Goal: Information Seeking & Learning: Check status

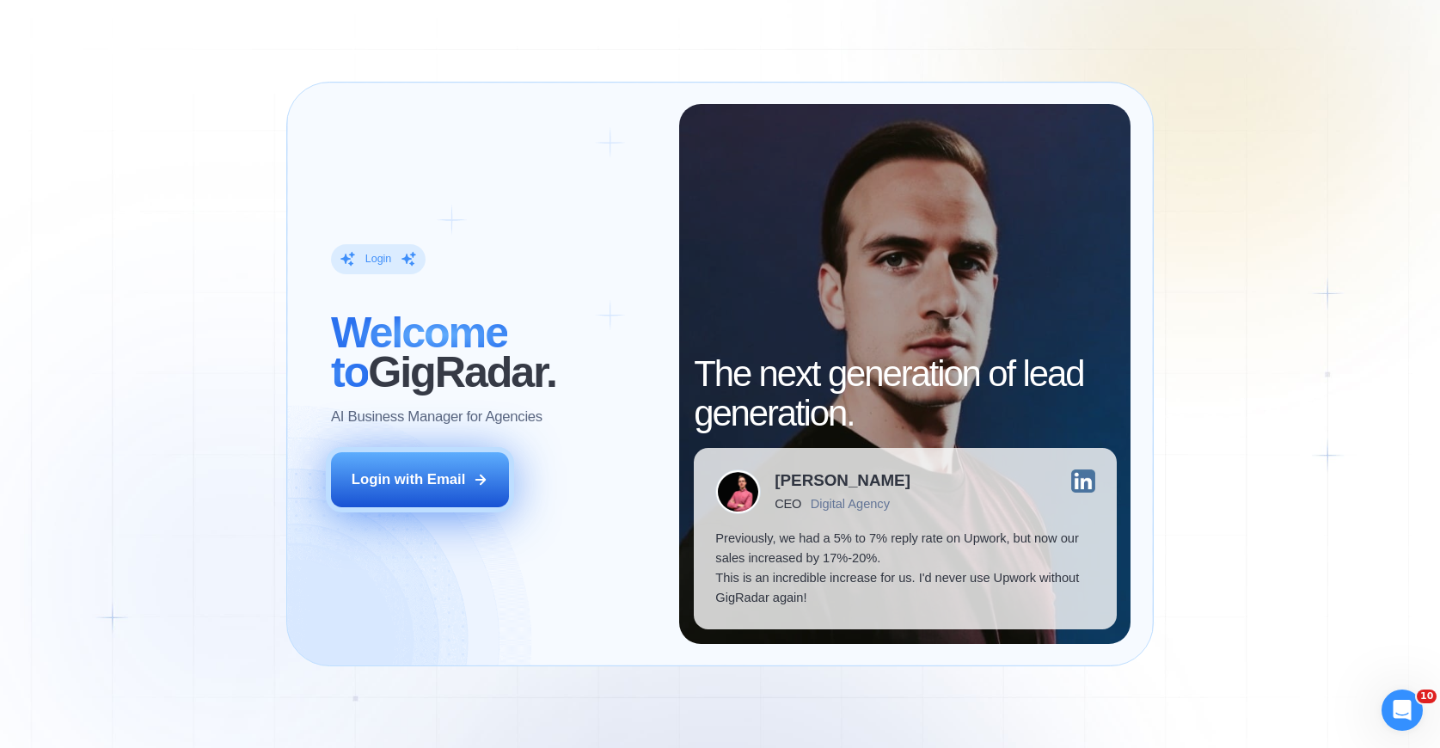
click at [430, 486] on div "Login with Email" at bounding box center [409, 479] width 114 height 20
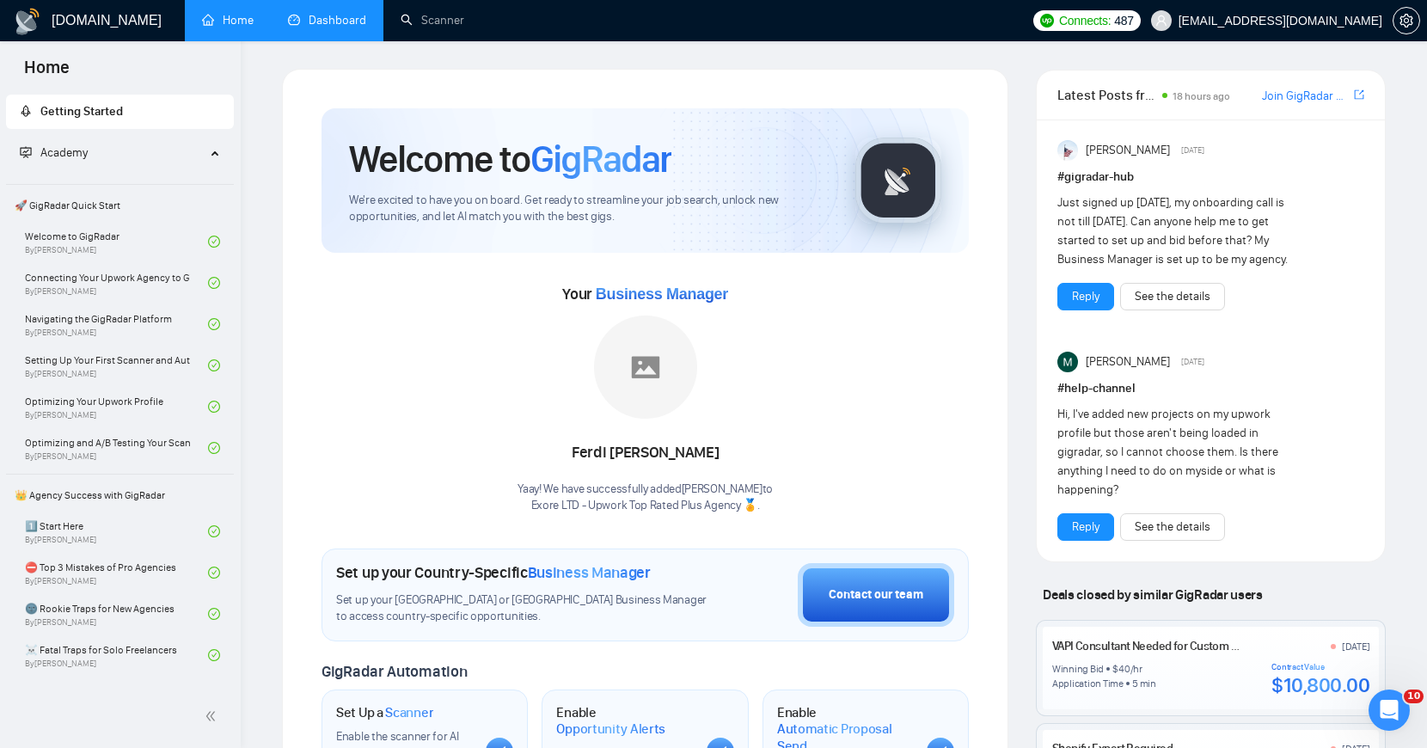
click at [317, 18] on link "Dashboard" at bounding box center [327, 20] width 78 height 15
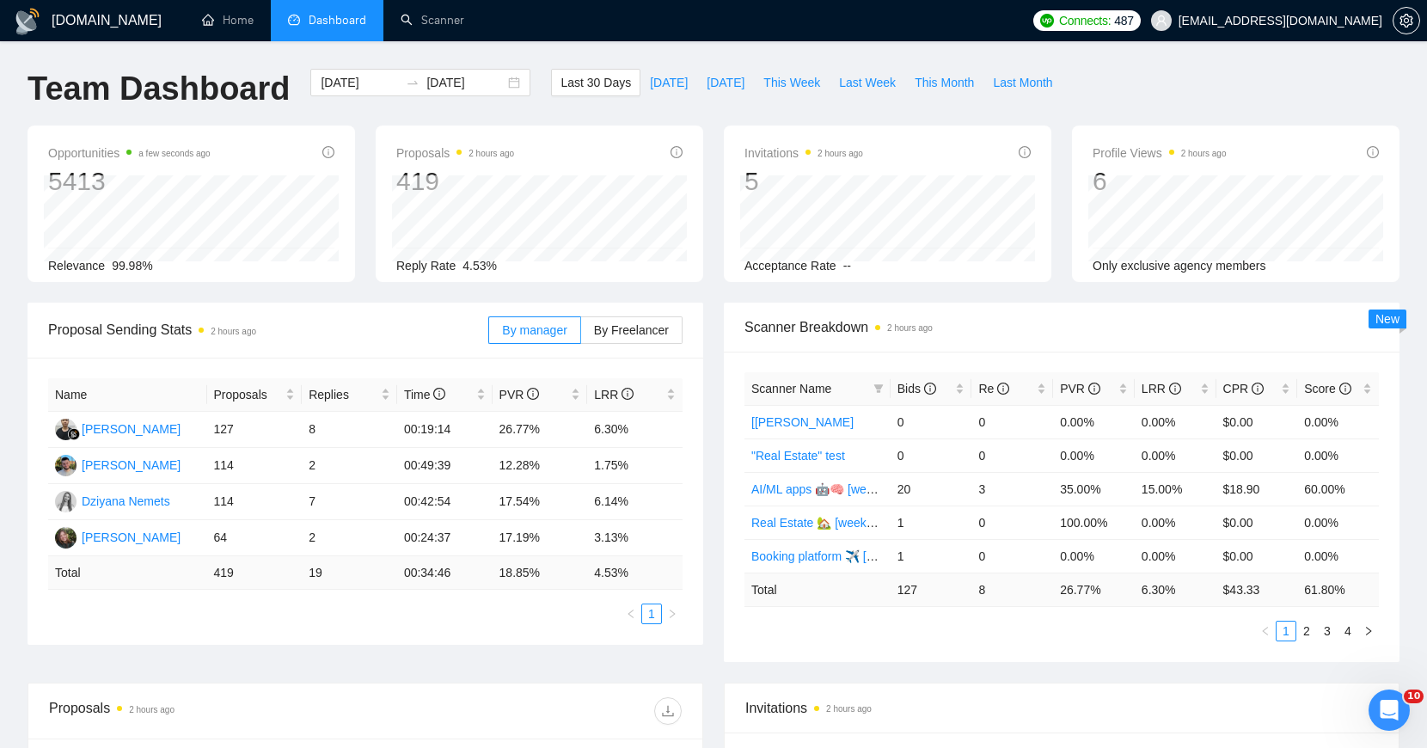
click at [715, 153] on div "Invitations 2 hours ago 5 Acceptance Rate --" at bounding box center [888, 204] width 348 height 156
click at [377, 84] on input "[DATE]" at bounding box center [360, 82] width 78 height 19
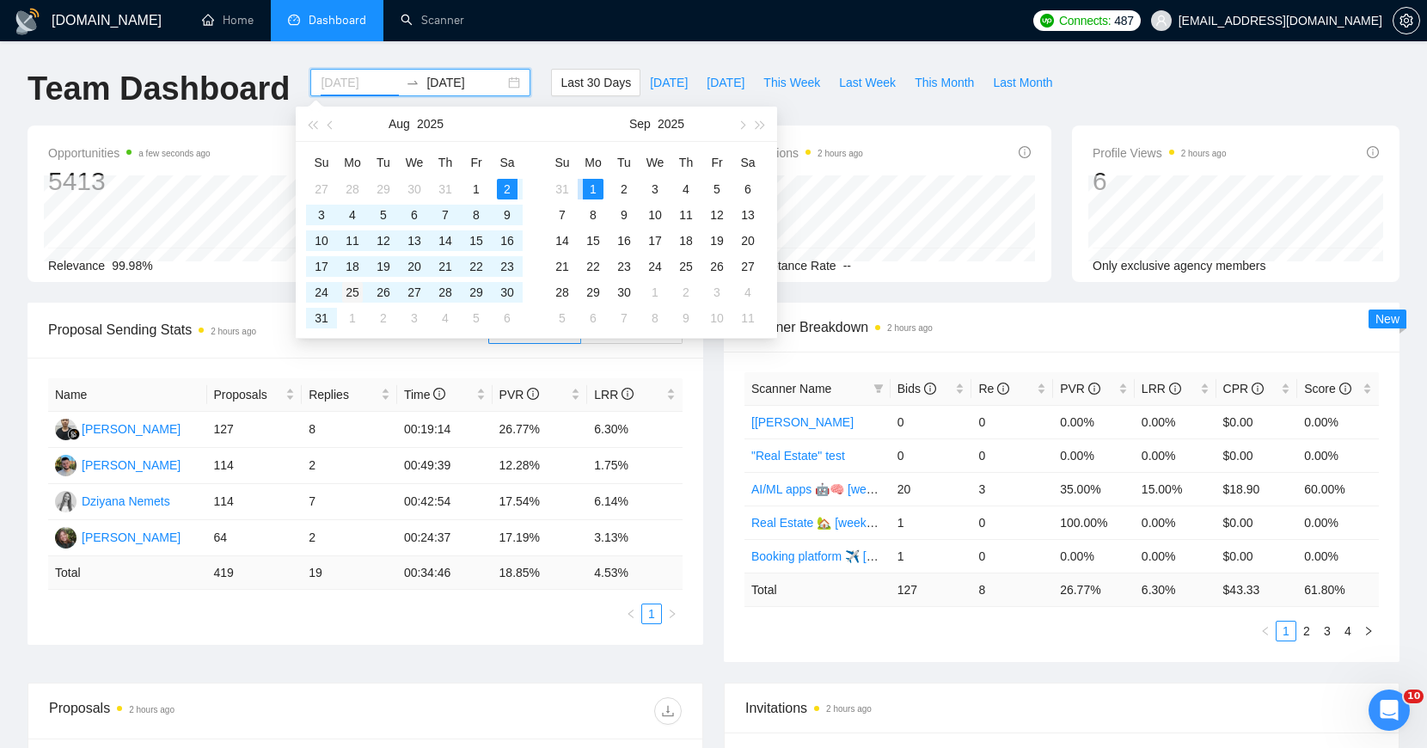
type input "[DATE]"
click at [353, 294] on div "25" at bounding box center [352, 292] width 21 height 21
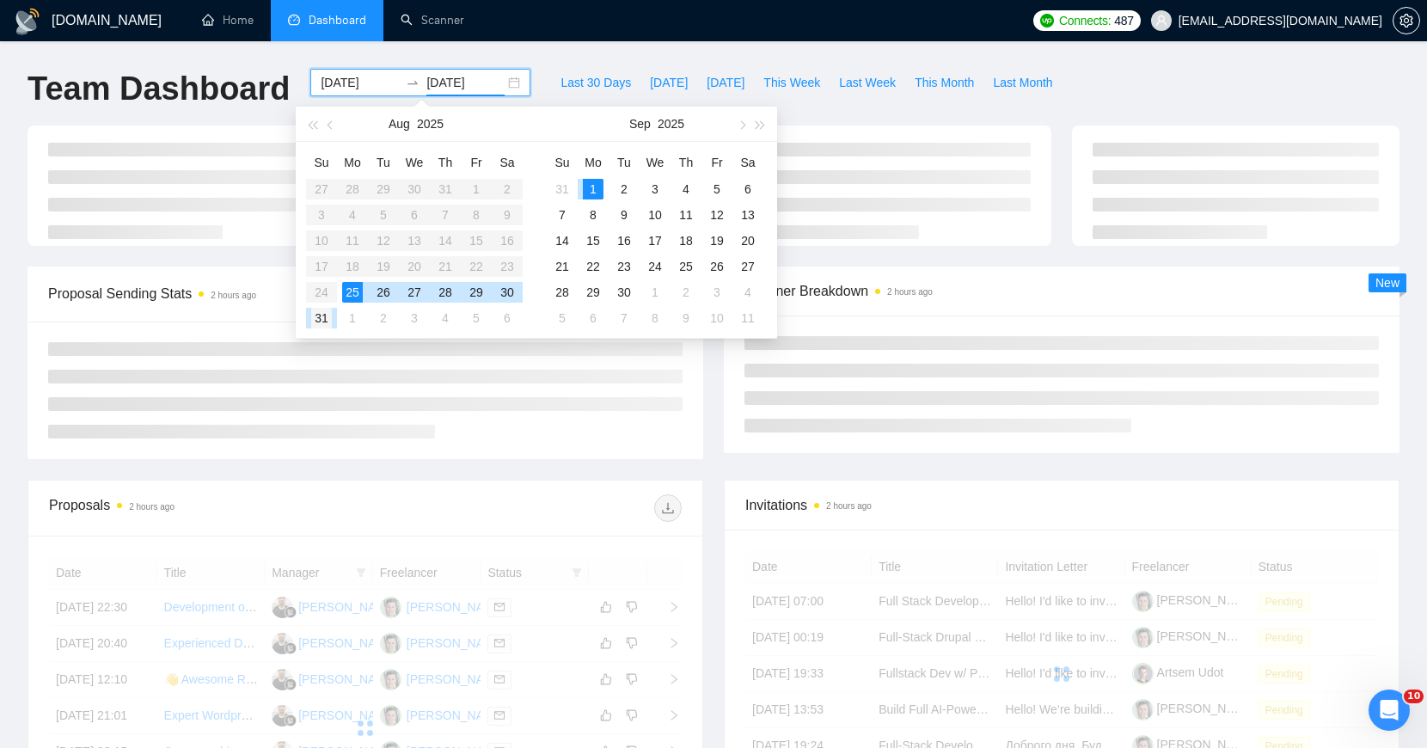
type input "[DATE]"
click at [322, 320] on div "31" at bounding box center [321, 318] width 21 height 21
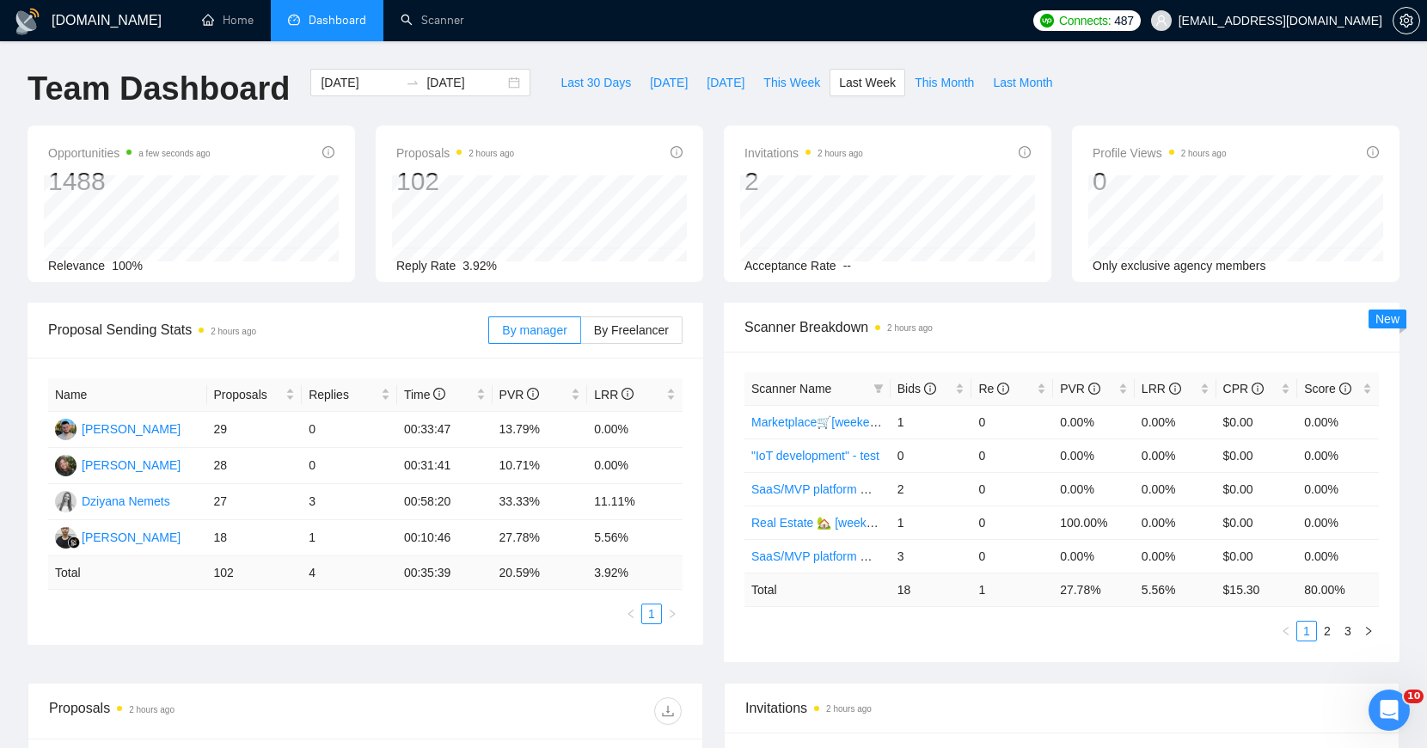
click at [328, 311] on div "Proposal Sending Stats 2 hours ago" at bounding box center [268, 329] width 440 height 49
click at [328, 316] on div "Proposal Sending Stats 2 hours ago" at bounding box center [268, 329] width 440 height 49
click at [317, 305] on div "Proposal Sending Stats 2 hours ago" at bounding box center [268, 329] width 440 height 49
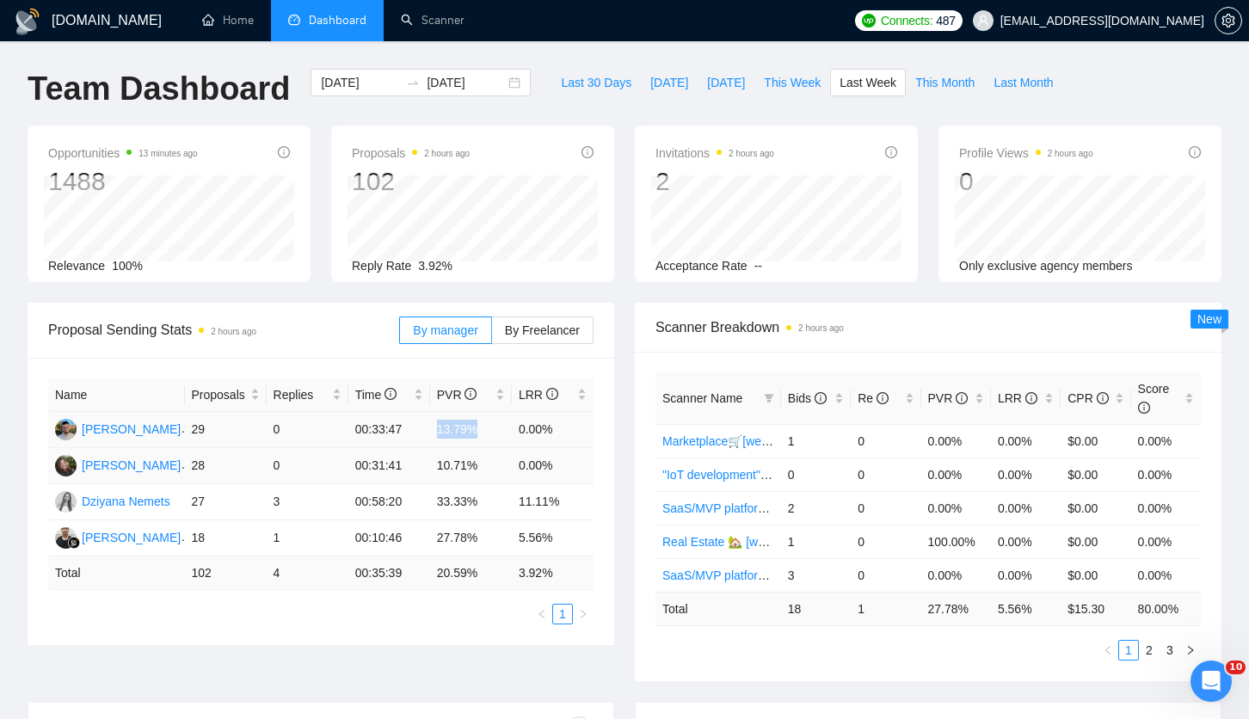
drag, startPoint x: 438, startPoint y: 426, endPoint x: 435, endPoint y: 470, distance: 43.9
click at [484, 429] on td "13.79%" at bounding box center [471, 430] width 82 height 36
drag, startPoint x: 438, startPoint y: 475, endPoint x: 474, endPoint y: 482, distance: 36.8
click at [474, 482] on td "10.71%" at bounding box center [471, 466] width 82 height 36
drag, startPoint x: 461, startPoint y: 500, endPoint x: 477, endPoint y: 502, distance: 16.5
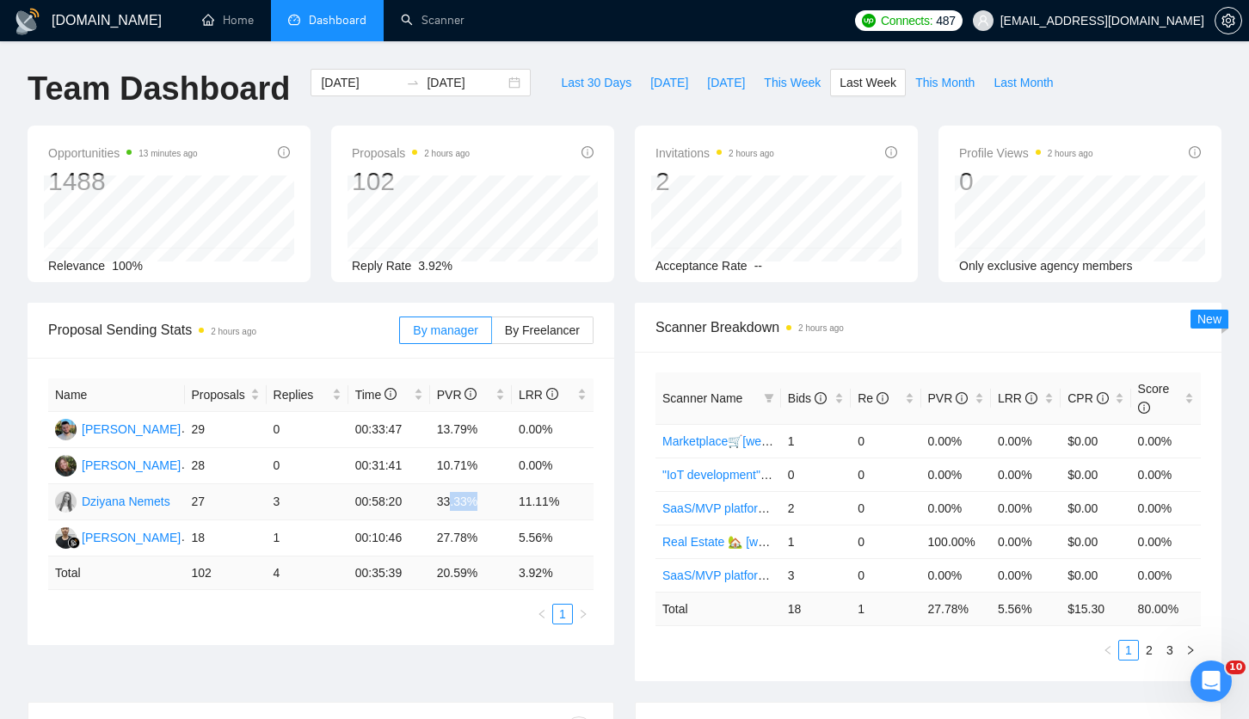
click at [477, 502] on td "33.33%" at bounding box center [471, 502] width 82 height 36
drag, startPoint x: 416, startPoint y: 509, endPoint x: 461, endPoint y: 506, distance: 44.8
click at [459, 508] on tr "[PERSON_NAME] 27 3 00:58:20 33.33% 11.11%" at bounding box center [320, 502] width 545 height 36
click at [631, 149] on div "Invitations 2 hours ago 2 Acceptance Rate --" at bounding box center [776, 204] width 304 height 156
click at [525, 331] on span "By Freelancer" at bounding box center [542, 330] width 75 height 14
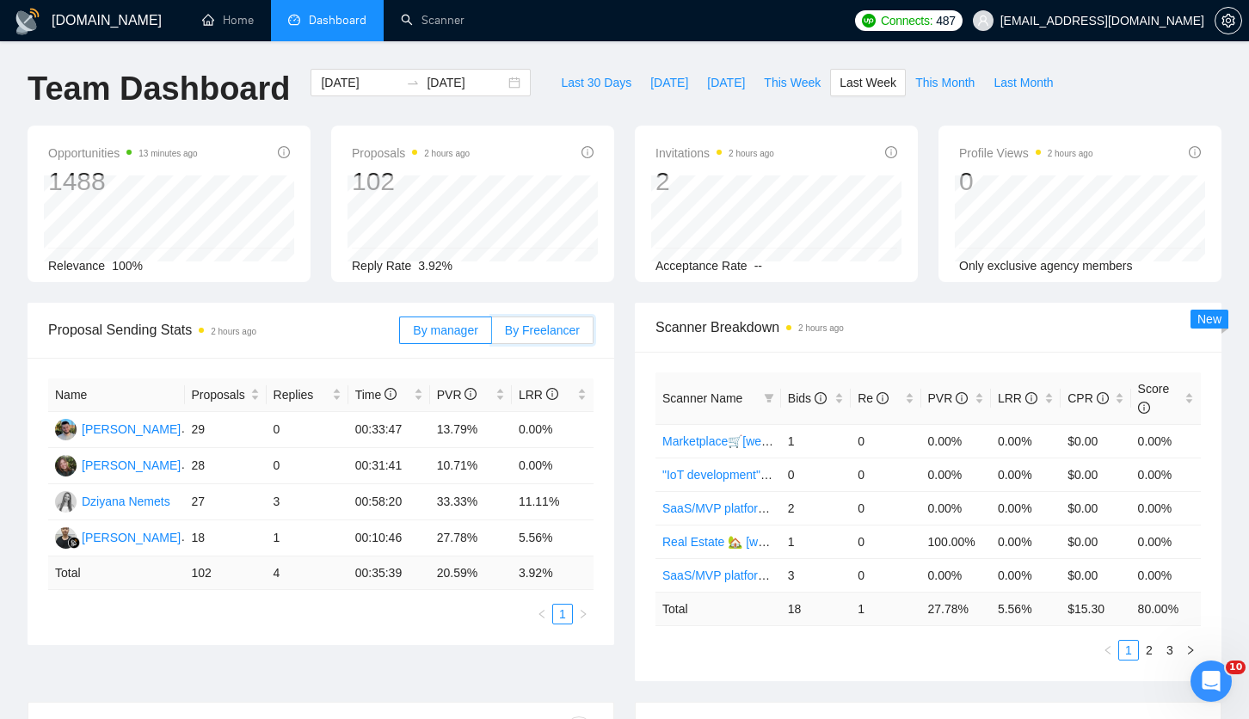
click at [492, 334] on input "By Freelancer" at bounding box center [492, 334] width 0 height 0
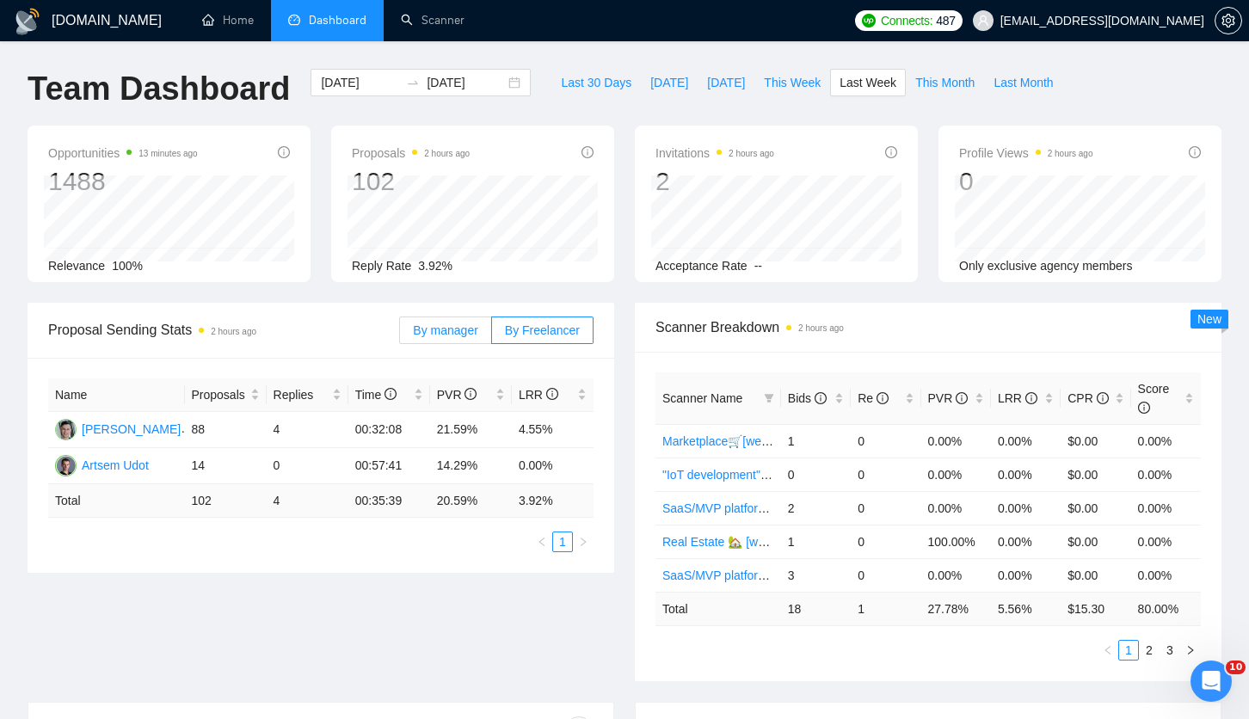
click at [448, 336] on label "By manager" at bounding box center [445, 330] width 92 height 28
click at [400, 334] on input "By manager" at bounding box center [400, 334] width 0 height 0
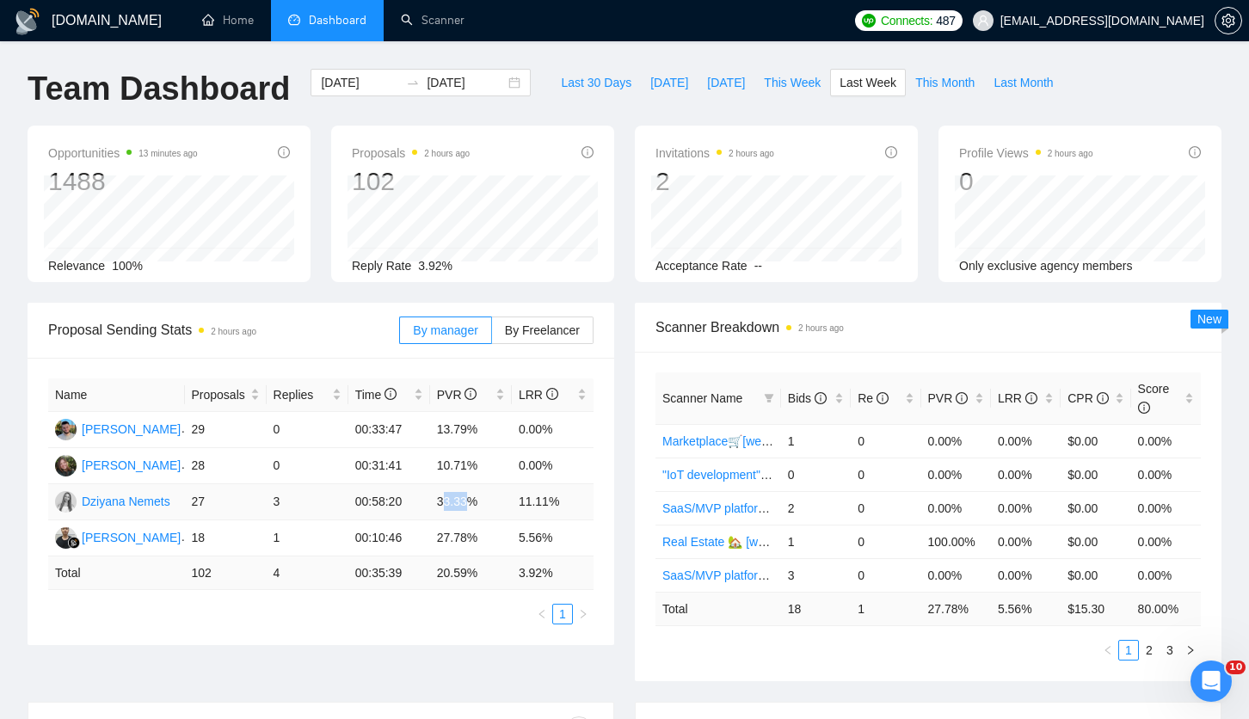
drag, startPoint x: 447, startPoint y: 503, endPoint x: 474, endPoint y: 500, distance: 26.8
click at [475, 500] on td "33.33%" at bounding box center [471, 502] width 82 height 36
drag, startPoint x: 297, startPoint y: 505, endPoint x: 250, endPoint y: 513, distance: 47.2
click at [250, 513] on tr "[PERSON_NAME] 27 3 00:58:20 33.33% 11.11%" at bounding box center [320, 502] width 545 height 36
drag, startPoint x: 212, startPoint y: 546, endPoint x: 100, endPoint y: 552, distance: 111.9
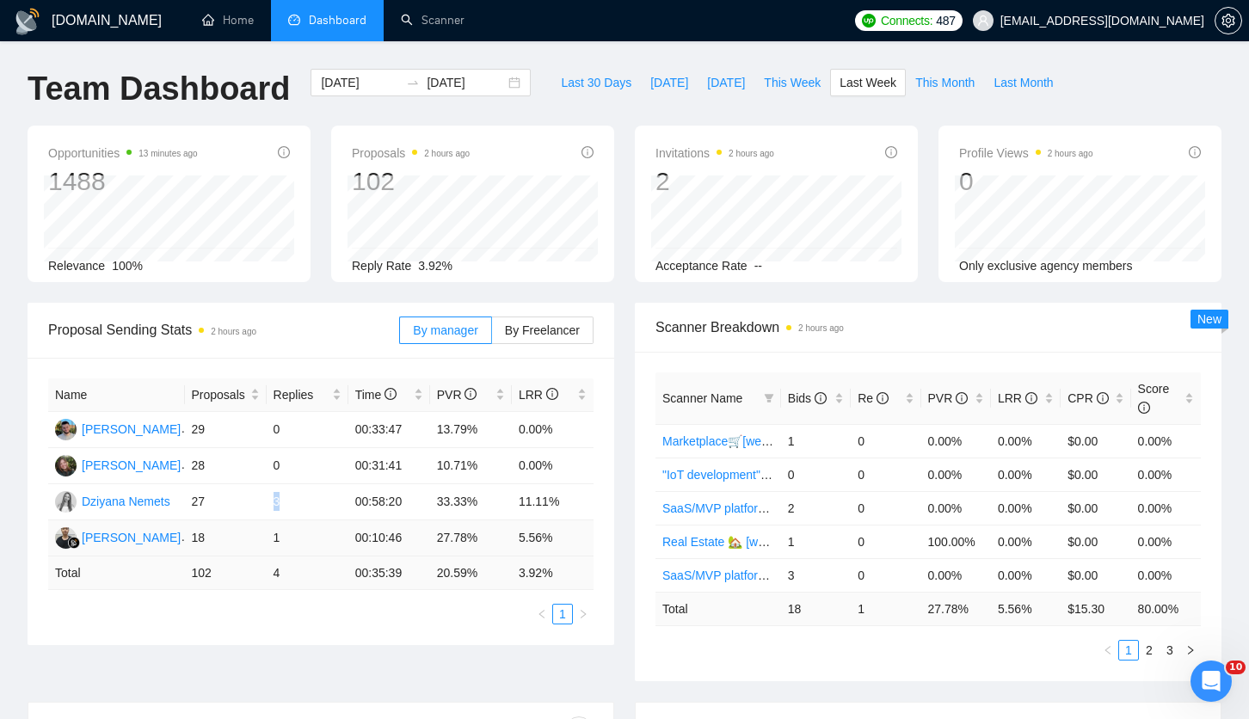
click at [99, 552] on tr "[PERSON_NAME] 18 1 00:10:46 27.78% 5.56%" at bounding box center [320, 538] width 545 height 36
drag, startPoint x: 281, startPoint y: 549, endPoint x: 190, endPoint y: 546, distance: 91.2
click at [181, 547] on tr "[PERSON_NAME] 18 1 00:10:46 27.78% 5.56%" at bounding box center [320, 538] width 545 height 36
click at [388, 525] on td "00:10:46" at bounding box center [389, 538] width 82 height 36
drag, startPoint x: 212, startPoint y: 543, endPoint x: 194, endPoint y: 542, distance: 17.2
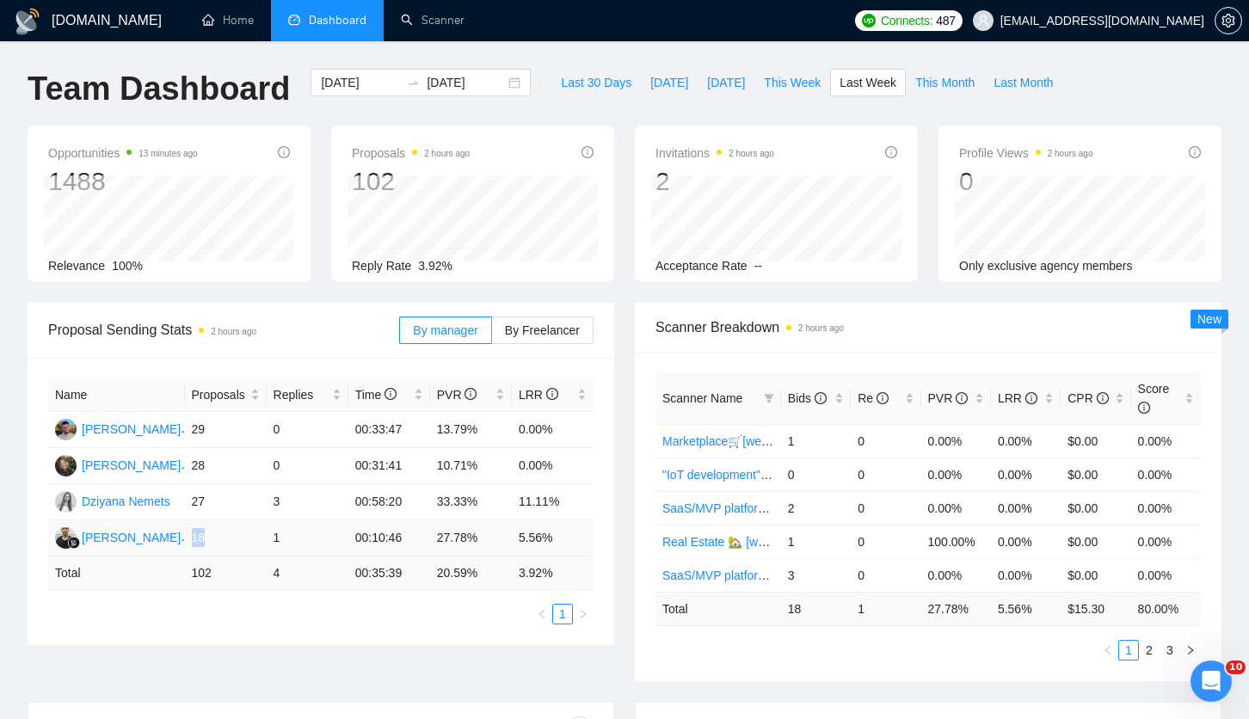
click at [194, 542] on td "18" at bounding box center [226, 538] width 82 height 36
click at [214, 539] on td "18" at bounding box center [226, 538] width 82 height 36
drag, startPoint x: 240, startPoint y: 538, endPoint x: 174, endPoint y: 549, distance: 67.1
click at [174, 549] on tr "[PERSON_NAME] 18 1 00:10:46 27.78% 5.56%" at bounding box center [320, 538] width 545 height 36
click at [218, 543] on td "18" at bounding box center [226, 538] width 82 height 36
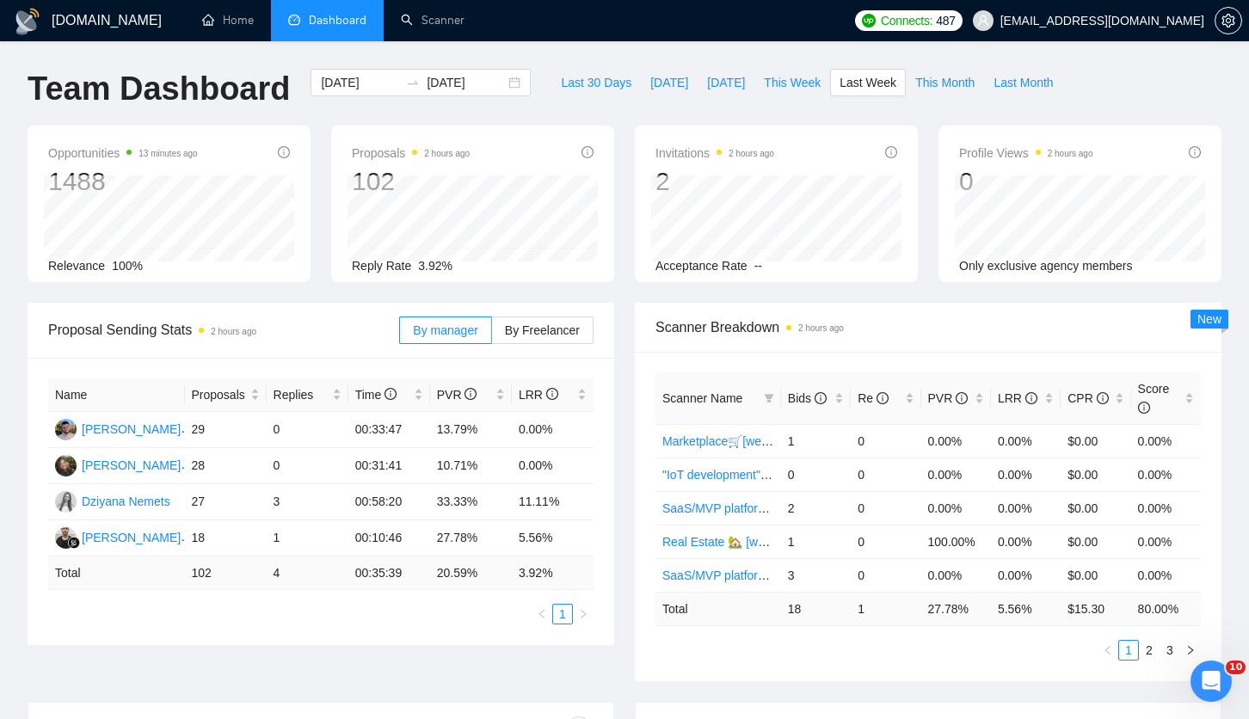
click at [600, 46] on div "[DOMAIN_NAME] Home Dashboard Scanner Connects: 487 [EMAIL_ADDRESS][DOMAIN_NAME]…" at bounding box center [624, 691] width 1249 height 1382
click at [519, 101] on div "[DATE] [DATE]" at bounding box center [420, 97] width 241 height 57
click at [401, 647] on div "Proposal Sending Stats 2 hours ago By manager By Freelancer Name Proposals Repl…" at bounding box center [624, 502] width 1214 height 399
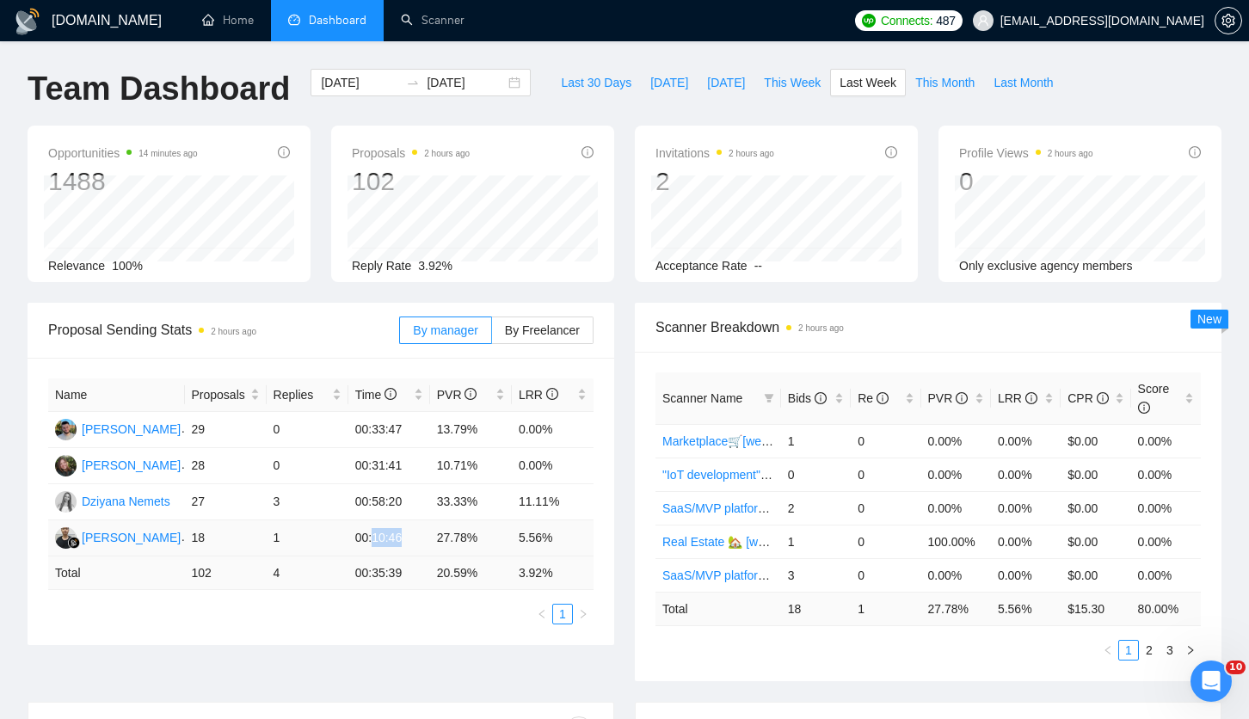
drag, startPoint x: 380, startPoint y: 540, endPoint x: 411, endPoint y: 542, distance: 31.0
click at [411, 542] on td "00:10:46" at bounding box center [389, 538] width 82 height 36
click at [410, 543] on td "00:10:46" at bounding box center [389, 538] width 82 height 36
click at [422, 628] on div "Name Proposals Replies Time PVR LRR [PERSON_NAME] 29 0 00:33:47 13.79% 0.00% [P…" at bounding box center [321, 501] width 586 height 287
click at [408, 618] on ul "1" at bounding box center [320, 614] width 545 height 21
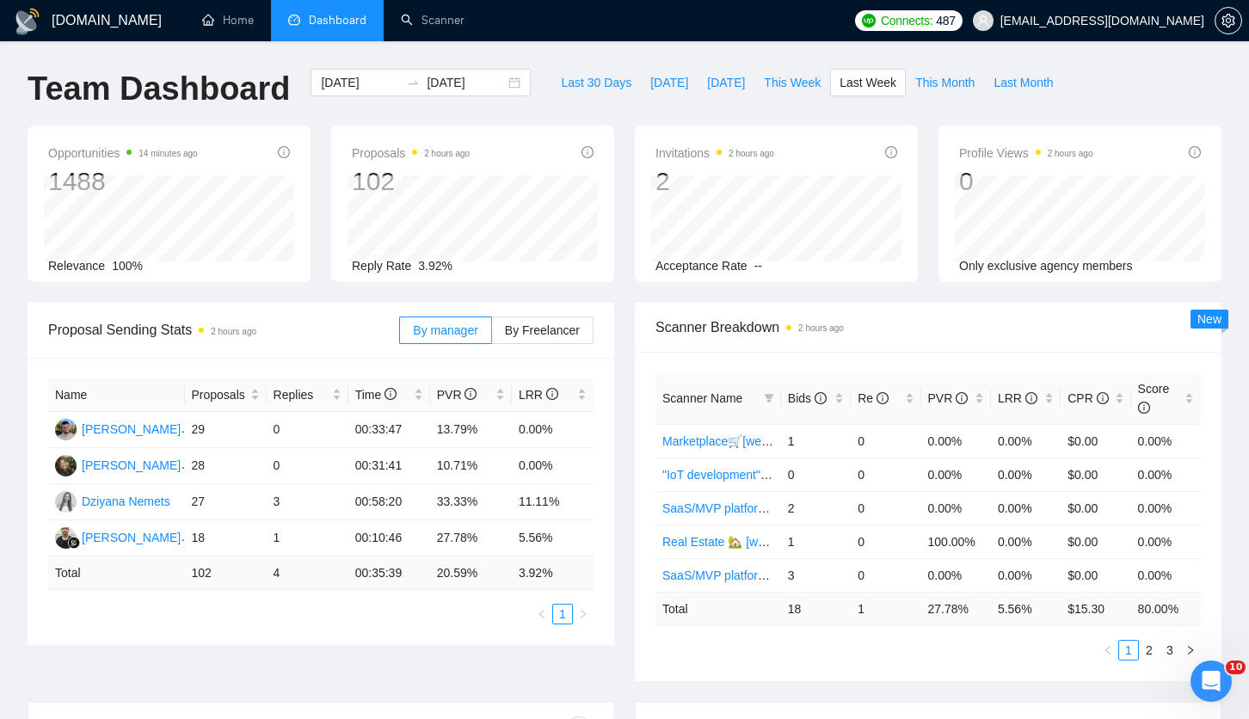
click at [619, 322] on div "Proposal Sending Stats 2 hours ago By manager By Freelancer Name Proposals Repl…" at bounding box center [320, 474] width 607 height 342
click at [340, 82] on input "[DATE]" at bounding box center [360, 82] width 78 height 19
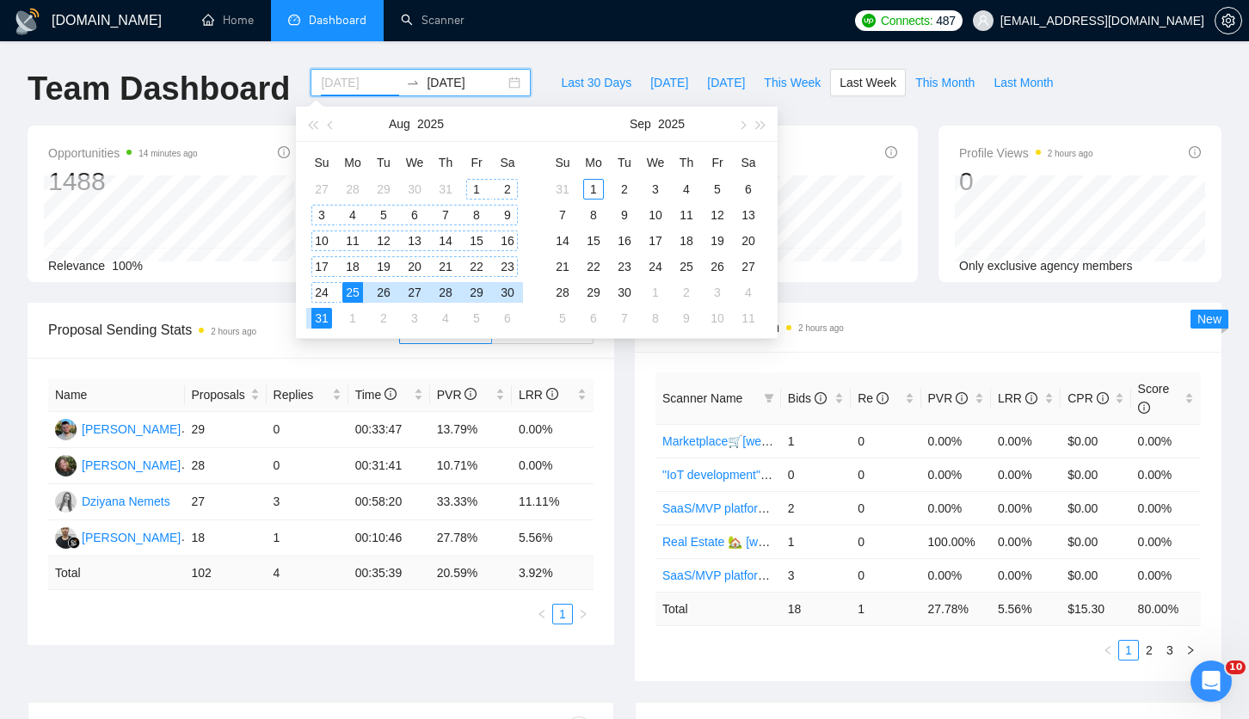
click at [475, 187] on div "1" at bounding box center [476, 189] width 21 height 21
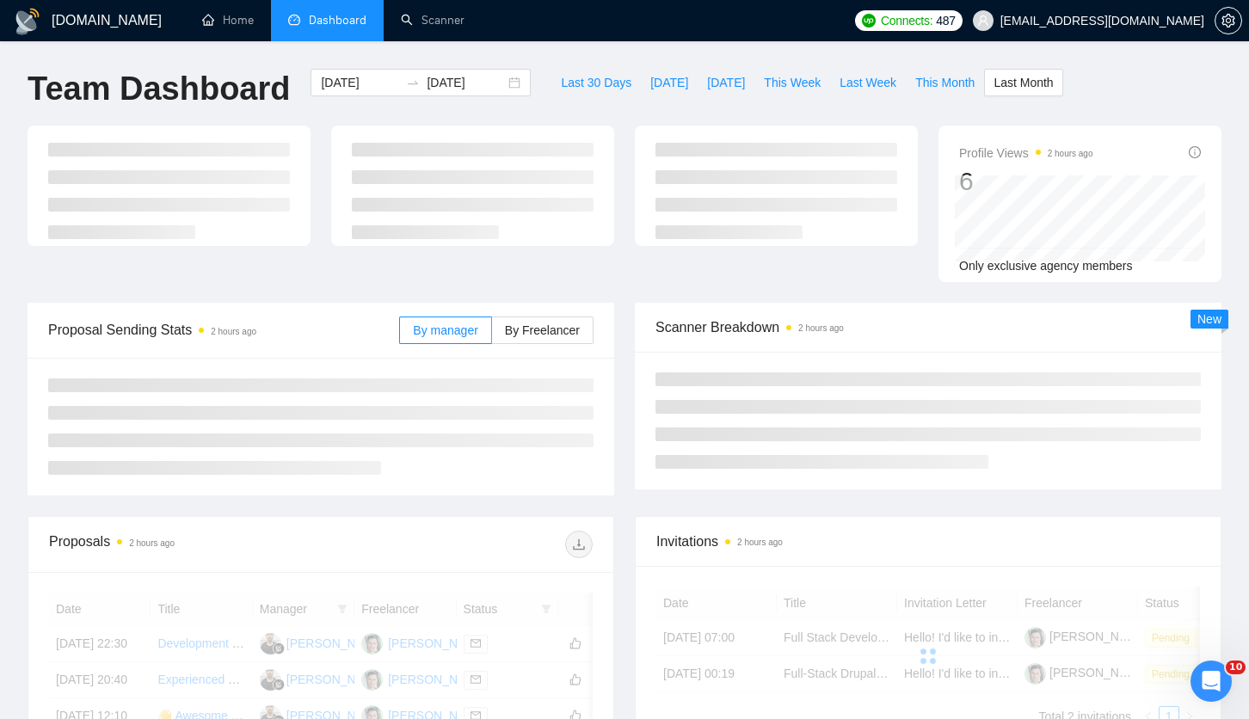
click at [273, 117] on div "Team Dashboard" at bounding box center [158, 97] width 283 height 57
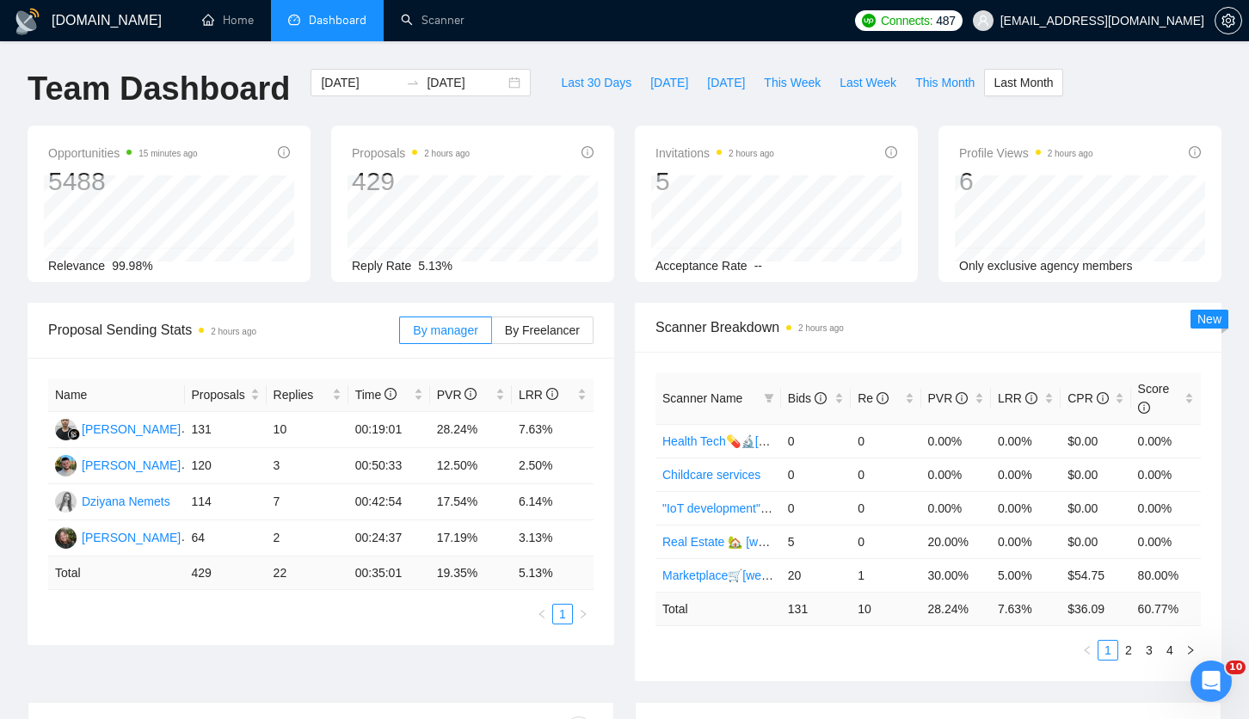
click at [334, 360] on div "Name Proposals Replies Time PVR LRR [PERSON_NAME] 131 10 00:19:01 28.24% 7.63% …" at bounding box center [321, 501] width 586 height 287
click at [291, 302] on div "Opportunities 15 minutes ago 5488 Relevance 99.98% Proposals 2 hours ago 429 Re…" at bounding box center [624, 214] width 1214 height 177
click at [296, 319] on span "Proposal Sending Stats 2 hours ago" at bounding box center [223, 329] width 351 height 21
click at [392, 594] on div "Name Proposals Replies Time PVR LRR [PERSON_NAME] 131 10 00:19:01 28.24% 7.63% …" at bounding box center [320, 501] width 545 height 246
click at [294, 531] on td "2" at bounding box center [308, 538] width 82 height 36
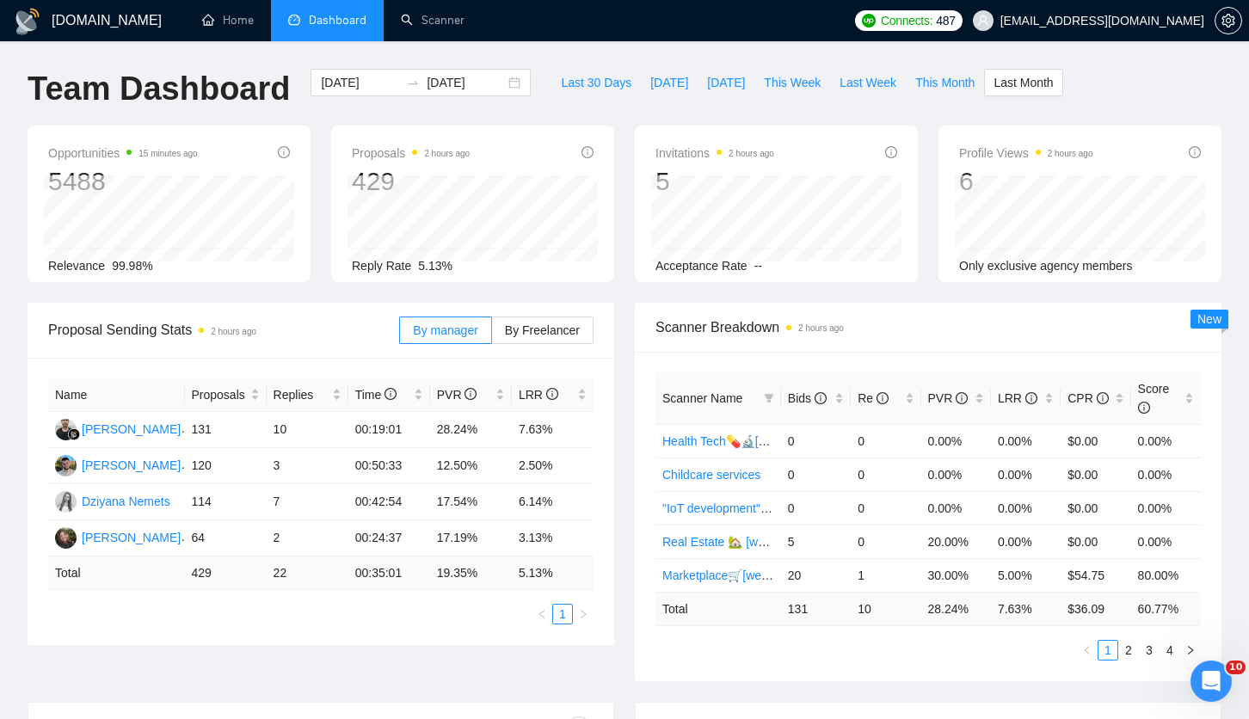
click at [332, 637] on div "Name Proposals Replies Time PVR LRR [PERSON_NAME] 131 10 00:19:01 28.24% 7.63% …" at bounding box center [321, 501] width 586 height 287
click at [603, 216] on div "Proposals 2 hours ago 429 Reply Rate 5.13%" at bounding box center [472, 204] width 283 height 156
click at [622, 245] on div "Proposals 2 hours ago 429 Reply Rate 5.13%" at bounding box center [473, 204] width 304 height 156
click at [424, 500] on td "00:42:54" at bounding box center [389, 502] width 82 height 36
click at [469, 636] on div "Name Proposals Replies Time PVR LRR [PERSON_NAME] 131 10 00:19:01 28.24% 7.63% …" at bounding box center [321, 501] width 586 height 287
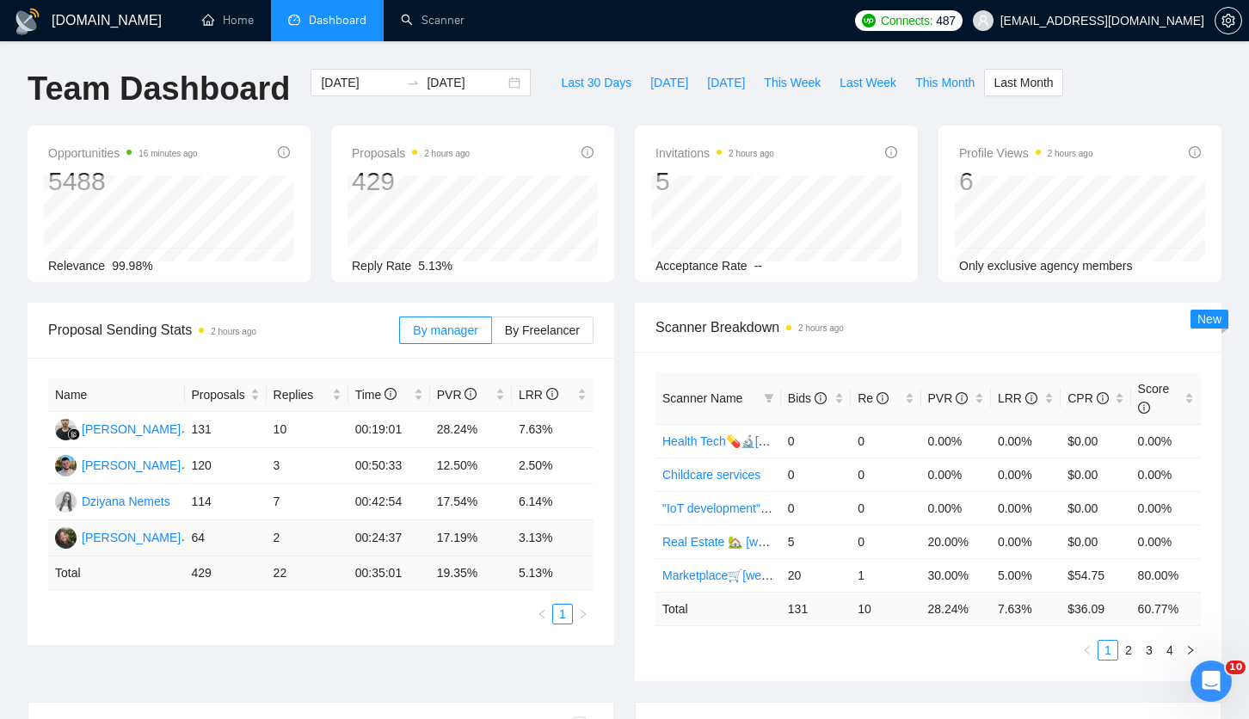
click at [435, 545] on td "17.19%" at bounding box center [471, 538] width 82 height 36
drag, startPoint x: 461, startPoint y: 545, endPoint x: 478, endPoint y: 543, distance: 17.4
click at [478, 543] on td "17.19%" at bounding box center [471, 538] width 82 height 36
drag, startPoint x: 485, startPoint y: 494, endPoint x: 416, endPoint y: 501, distance: 69.1
click at [416, 500] on tr "Dziyana Nemets 114 7 00:42:54 17.54% 6.14%" at bounding box center [320, 502] width 545 height 36
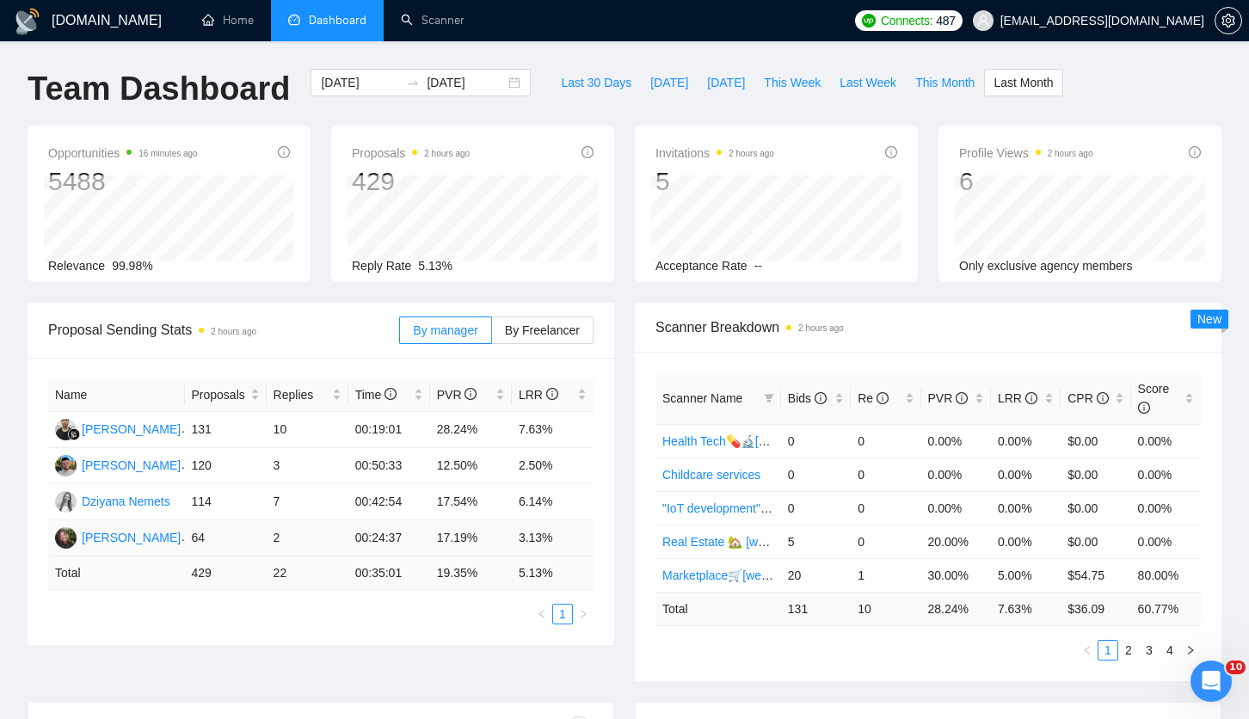
click at [424, 523] on td "00:24:37" at bounding box center [389, 538] width 82 height 36
click at [322, 315] on div "Proposal Sending Stats 2 hours ago" at bounding box center [223, 329] width 351 height 49
click at [330, 338] on span "Proposal Sending Stats 2 hours ago" at bounding box center [223, 329] width 351 height 21
click at [359, 77] on input "[DATE]" at bounding box center [360, 82] width 78 height 19
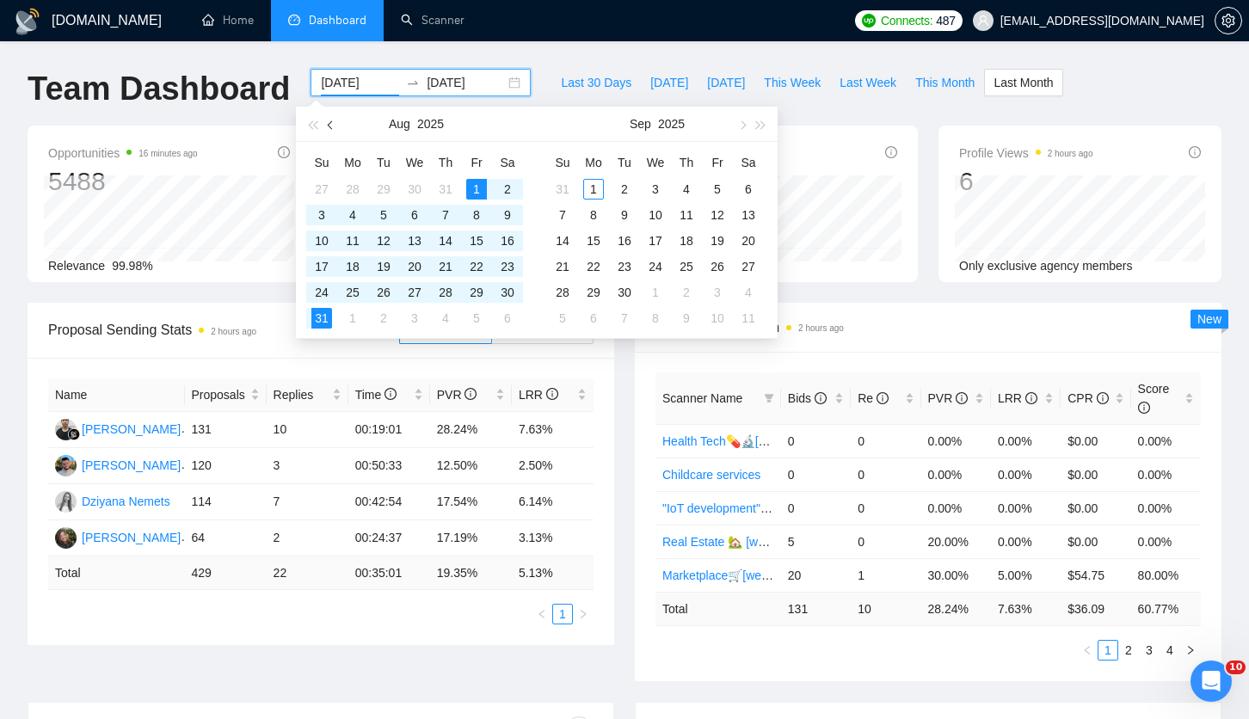
click at [334, 122] on button "button" at bounding box center [331, 124] width 19 height 34
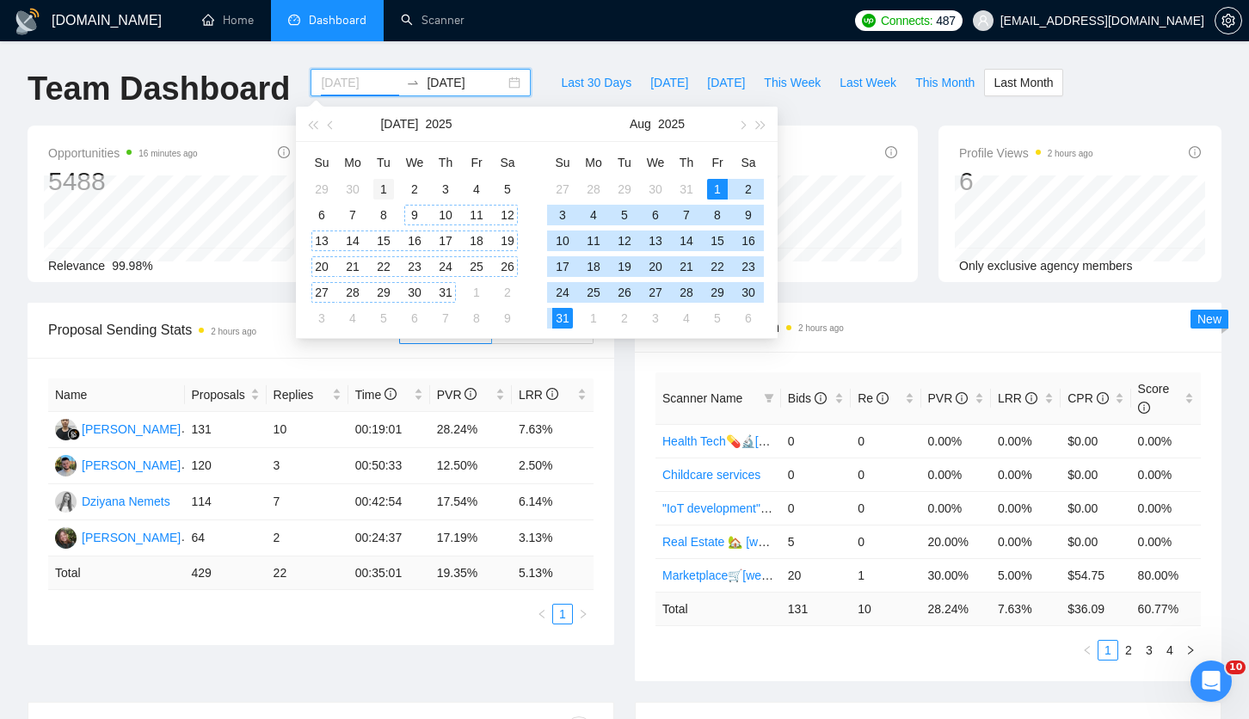
type input "[DATE]"
click at [379, 188] on div "1" at bounding box center [383, 189] width 21 height 21
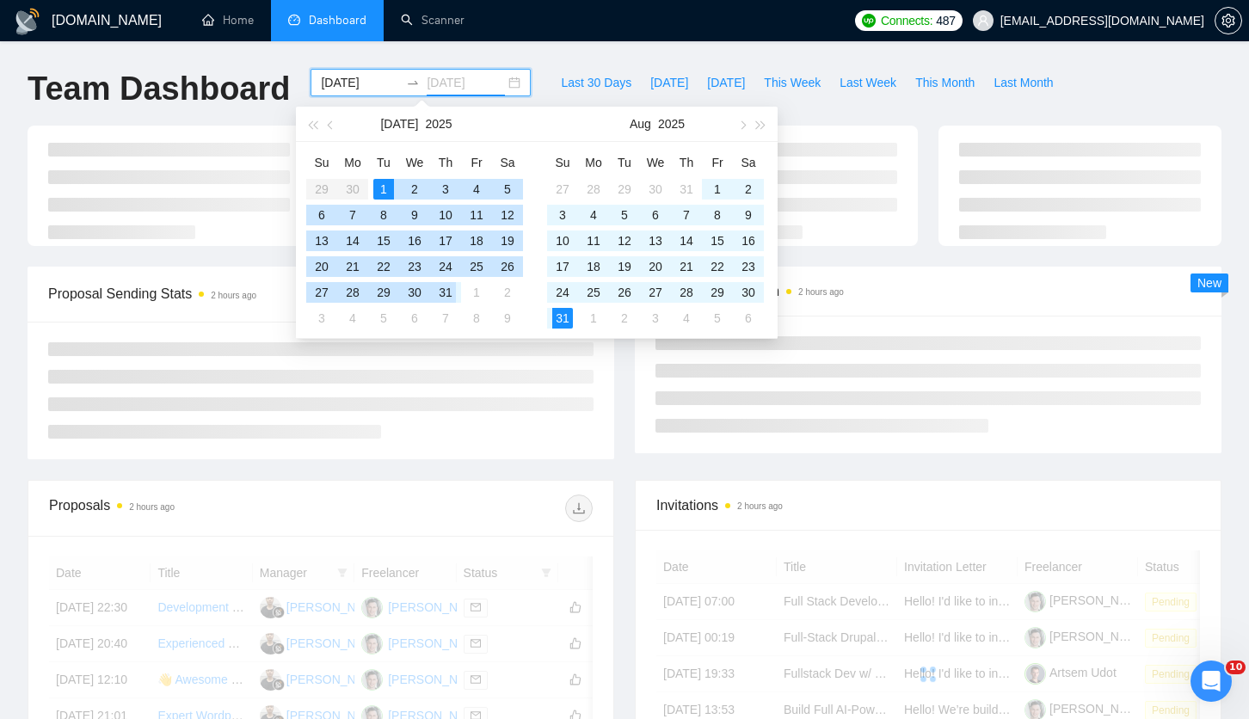
type input "[DATE]"
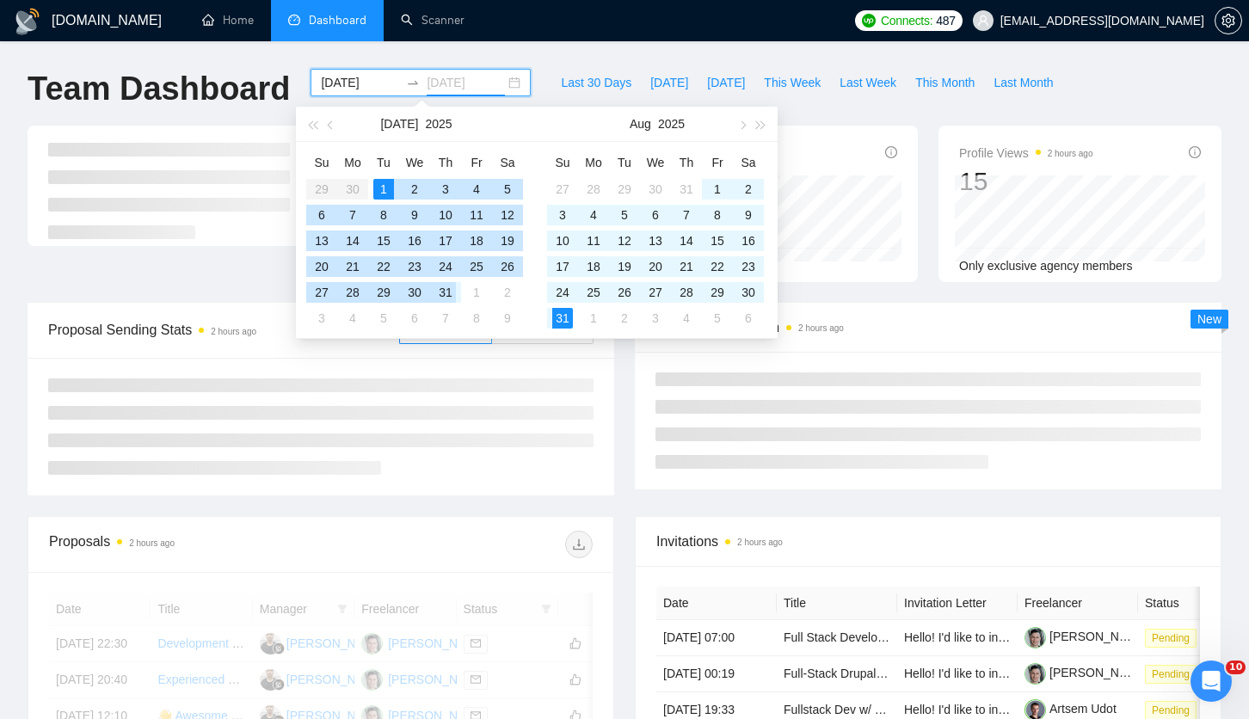
click at [448, 293] on div "31" at bounding box center [445, 292] width 21 height 21
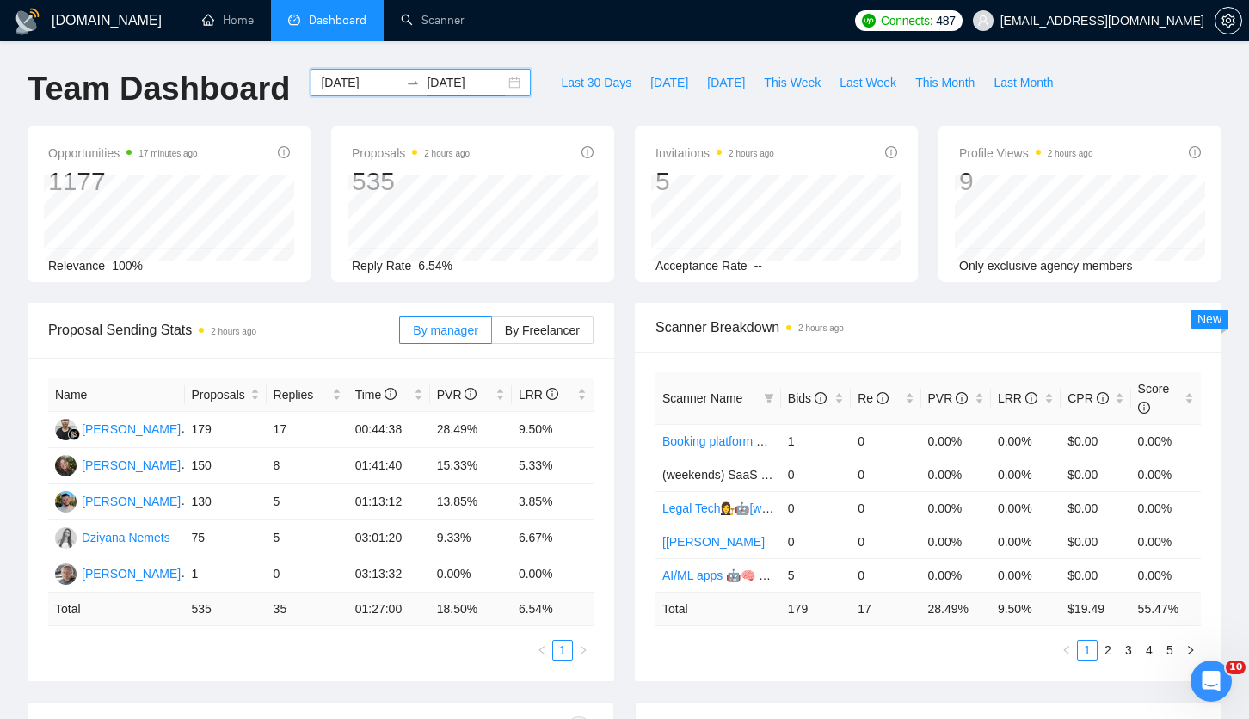
click at [351, 331] on span "Proposal Sending Stats 2 hours ago" at bounding box center [223, 329] width 351 height 21
click at [344, 321] on span "Proposal Sending Stats 2 hours ago" at bounding box center [223, 329] width 351 height 21
drag, startPoint x: 436, startPoint y: 500, endPoint x: 474, endPoint y: 503, distance: 37.9
click at [475, 503] on td "13.85%" at bounding box center [471, 502] width 82 height 36
click at [368, 75] on input "[DATE]" at bounding box center [360, 82] width 78 height 19
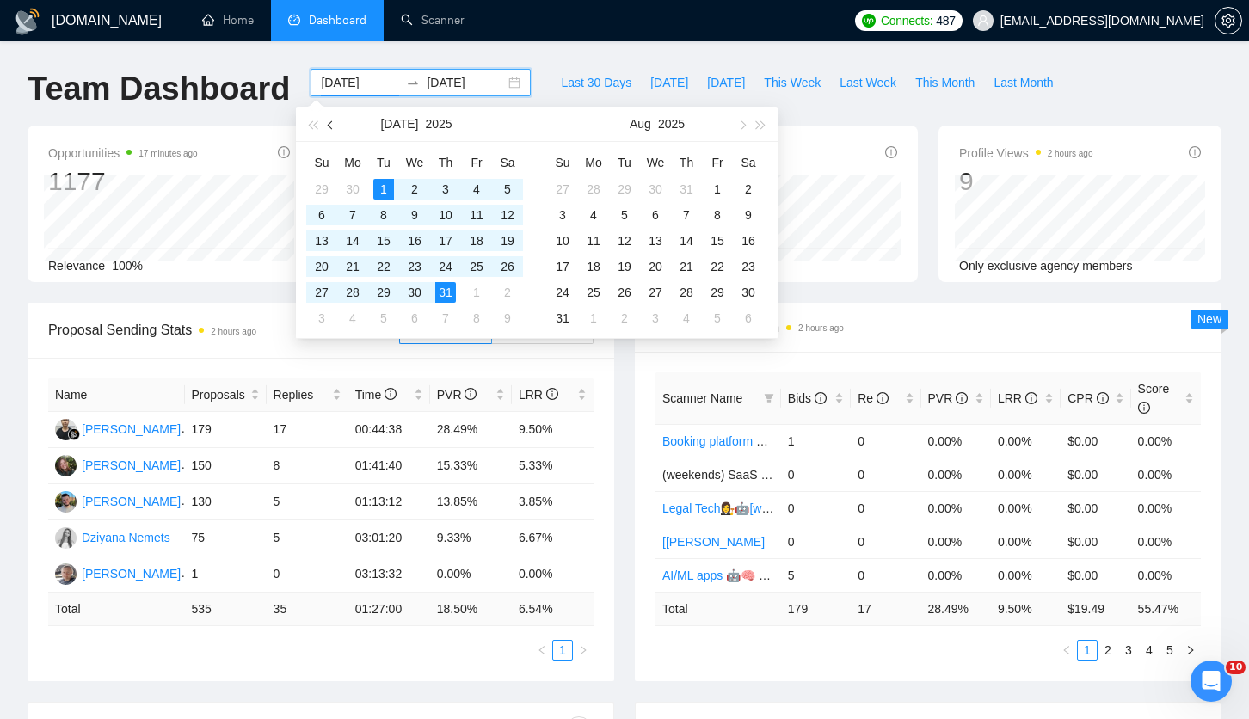
click at [334, 118] on button "button" at bounding box center [331, 124] width 19 height 34
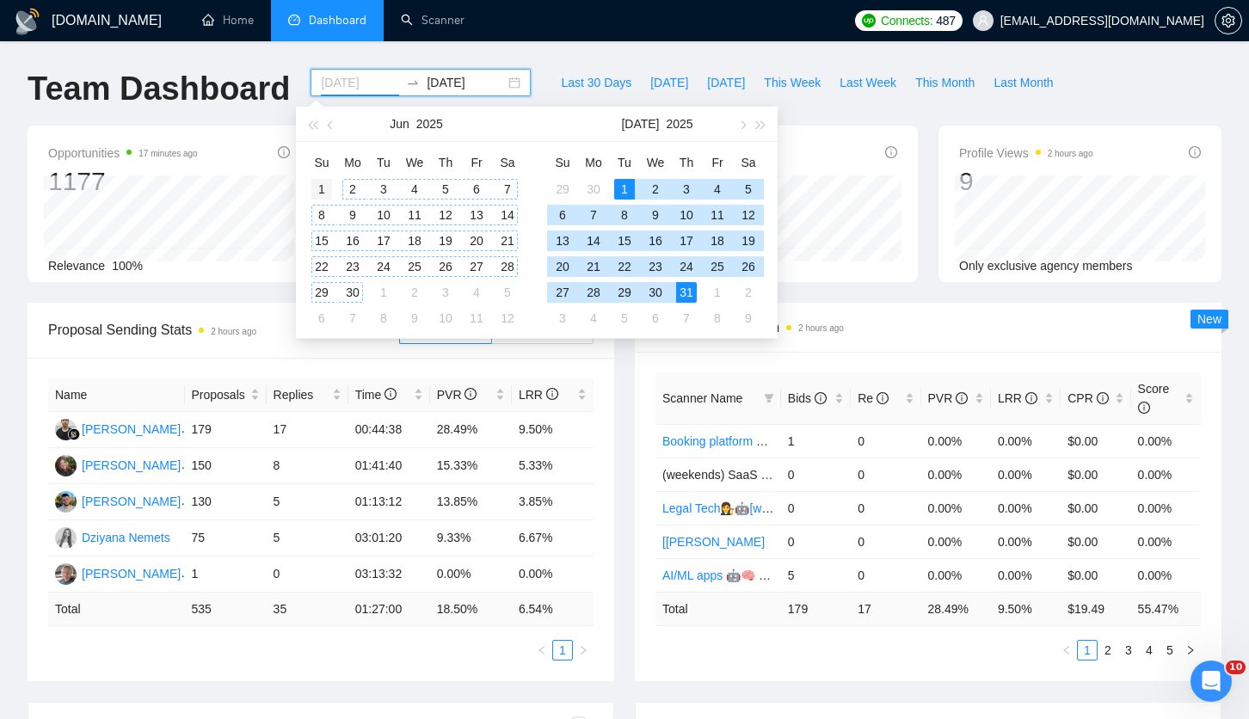
type input "[DATE]"
click at [325, 190] on div "1" at bounding box center [321, 189] width 21 height 21
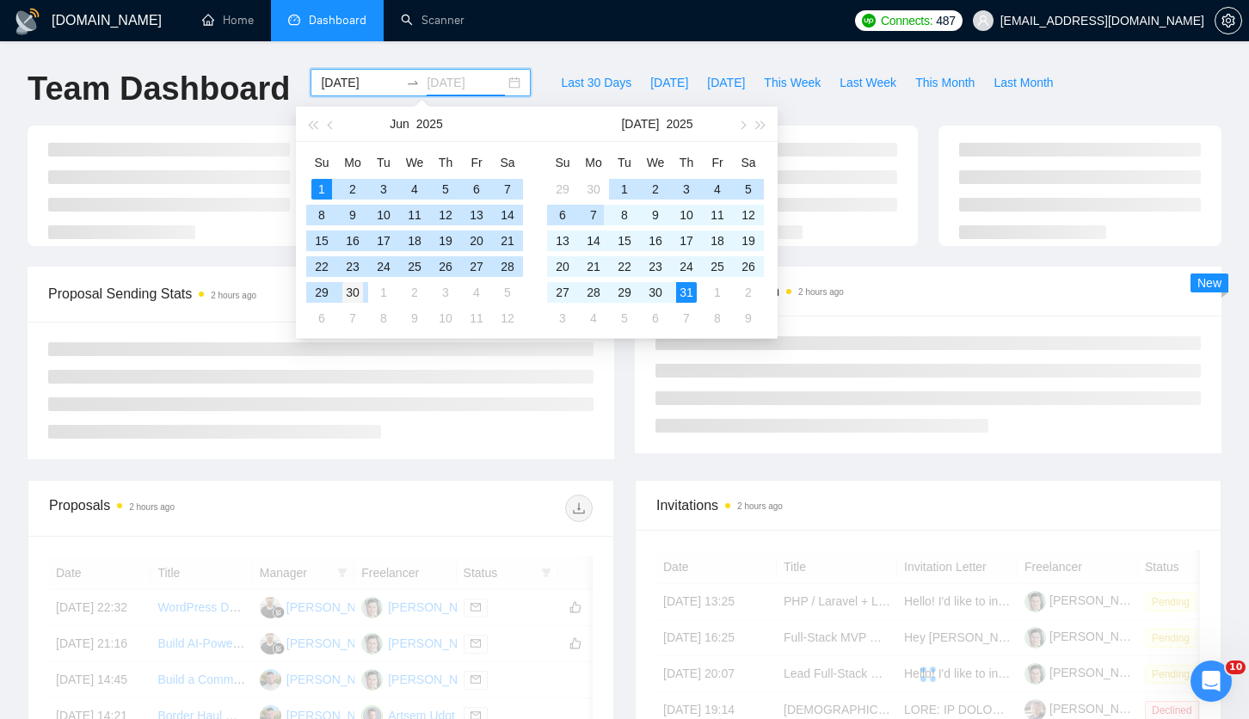
type input "[DATE]"
click at [358, 296] on div "30" at bounding box center [352, 292] width 21 height 21
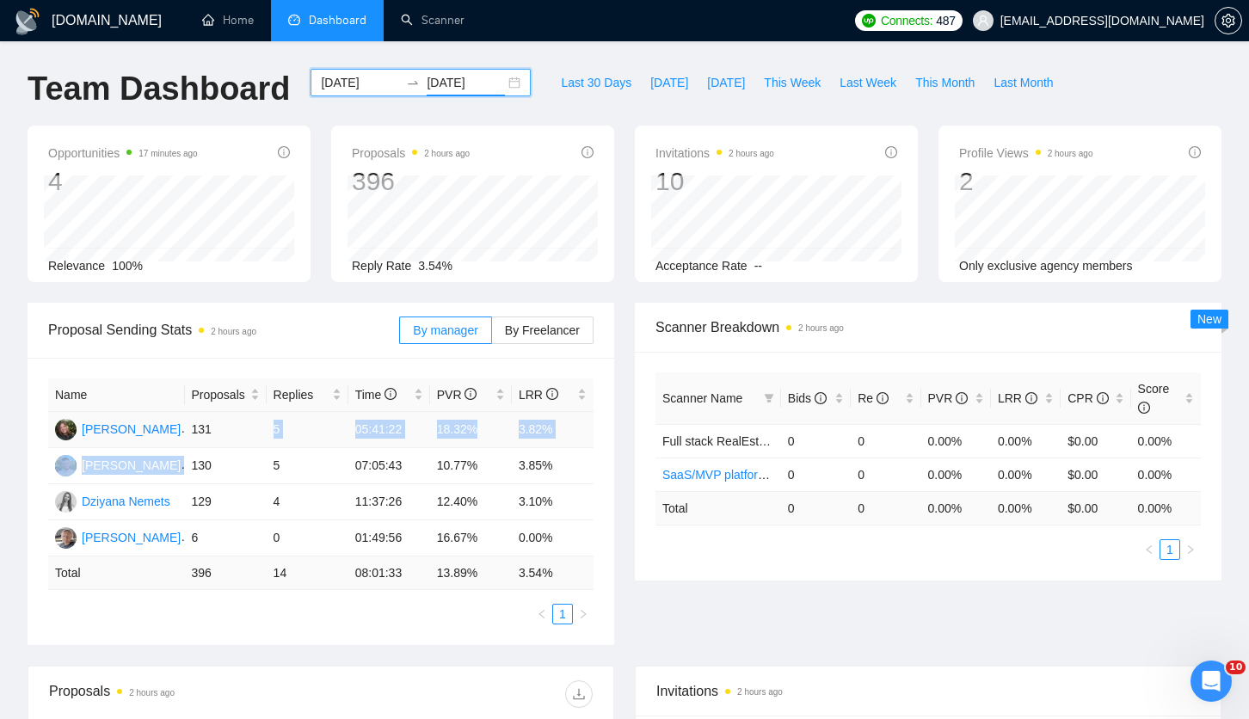
drag, startPoint x: 238, startPoint y: 447, endPoint x: 257, endPoint y: 446, distance: 18.9
click at [241, 447] on tbody "[PERSON_NAME] 131 5 05:41:22 18.32% 3.82% [PERSON_NAME] 130 5 07:05:43 10.77% 3…" at bounding box center [320, 484] width 545 height 144
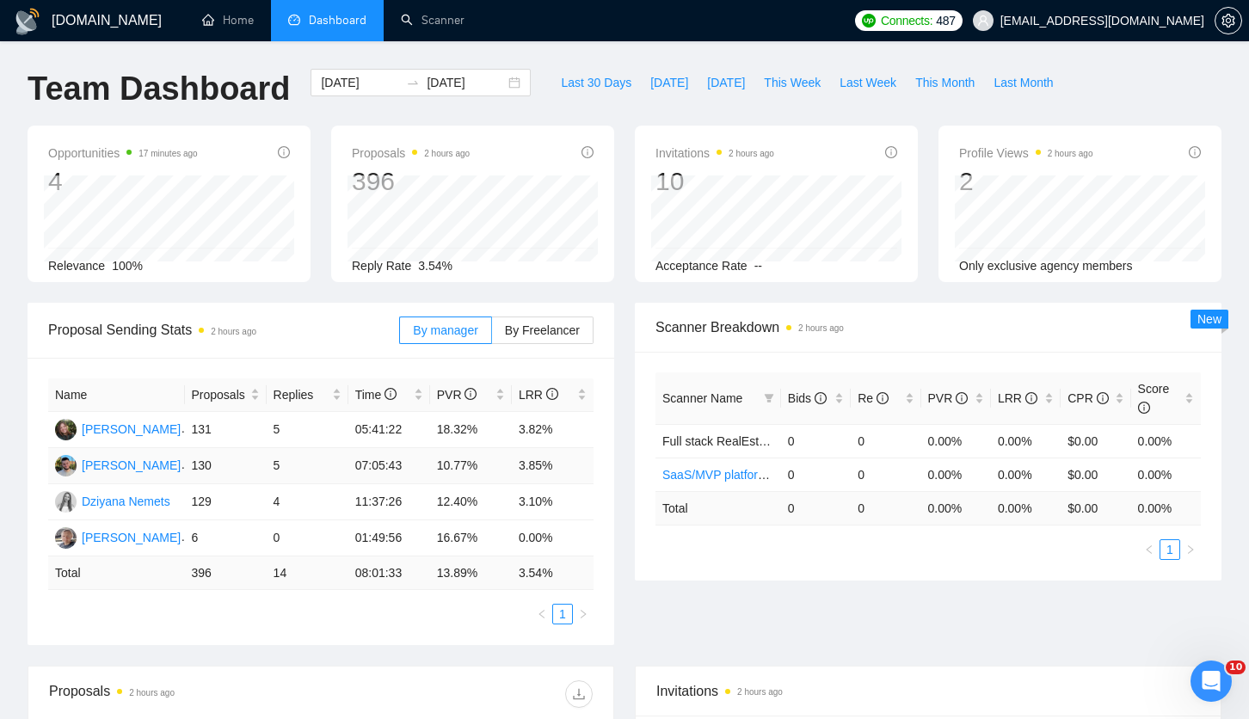
click at [245, 461] on td "130" at bounding box center [226, 466] width 82 height 36
click at [241, 340] on span "Proposal Sending Stats 2 hours ago" at bounding box center [223, 329] width 351 height 21
click at [238, 346] on div "Proposal Sending Stats 2 hours ago" at bounding box center [223, 329] width 351 height 49
click at [341, 331] on span "Proposal Sending Stats 2 hours ago" at bounding box center [223, 329] width 351 height 21
click at [383, 310] on div "Proposal Sending Stats 2 hours ago" at bounding box center [223, 329] width 351 height 49
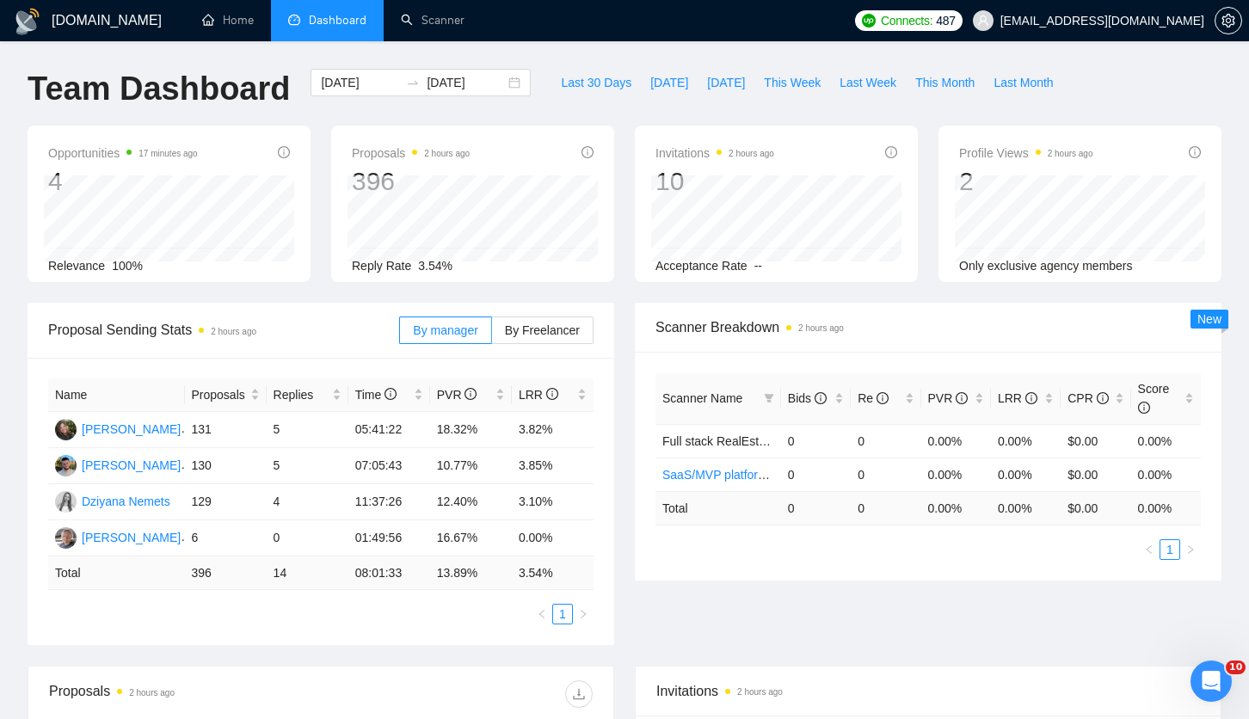
click at [371, 326] on span "Proposal Sending Stats 2 hours ago" at bounding box center [223, 329] width 351 height 21
click at [409, 124] on div "[DATE] [DATE]" at bounding box center [420, 97] width 241 height 57
click at [1071, 316] on span "Scanner Breakdown 2 hours ago" at bounding box center [927, 326] width 545 height 21
click at [1072, 316] on div "Scanner Breakdown 2 hours ago" at bounding box center [927, 327] width 545 height 49
click at [447, 620] on ul "1" at bounding box center [320, 614] width 545 height 21
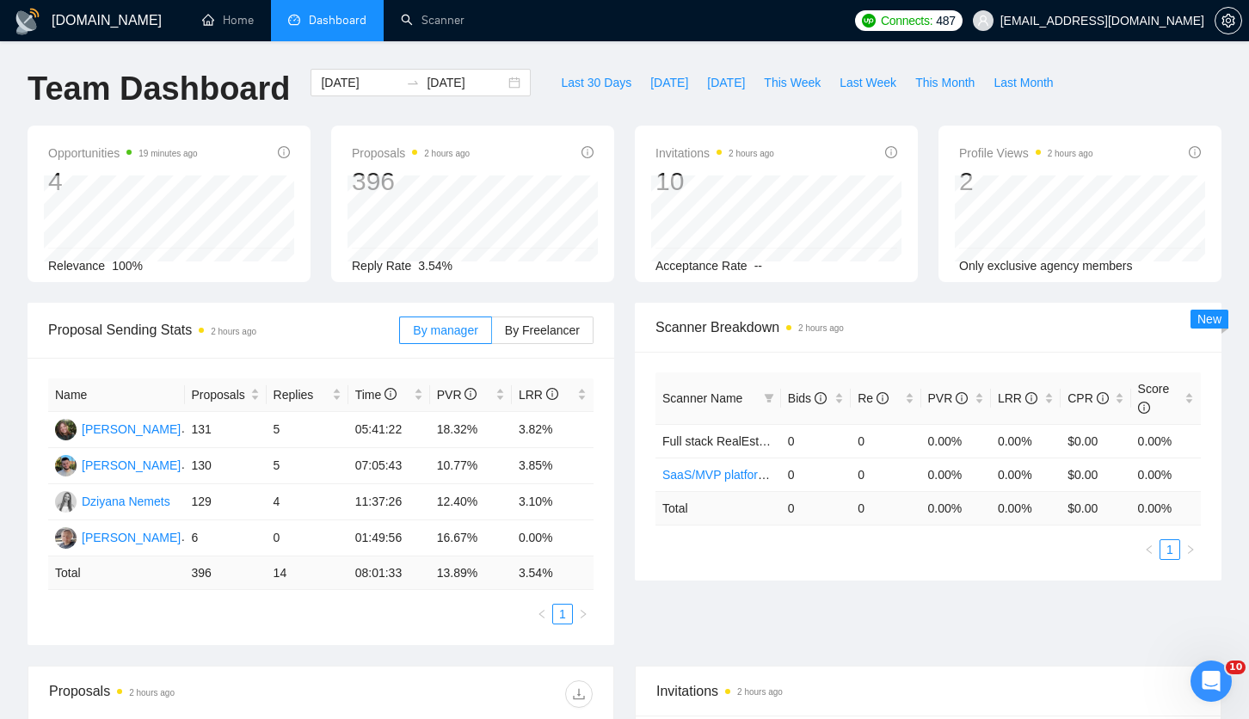
click at [331, 117] on div "[DATE] [DATE]" at bounding box center [420, 97] width 241 height 57
click at [326, 328] on span "Proposal Sending Stats 2 hours ago" at bounding box center [223, 329] width 351 height 21
click at [424, 473] on td "07:05:43" at bounding box center [389, 466] width 82 height 36
click at [715, 40] on ul "Home Dashboard Scanner" at bounding box center [512, 20] width 666 height 41
click at [702, 56] on div "[DOMAIN_NAME] Home Dashboard Scanner Connects: 487 [EMAIL_ADDRESS][DOMAIN_NAME]…" at bounding box center [624, 684] width 1249 height 1369
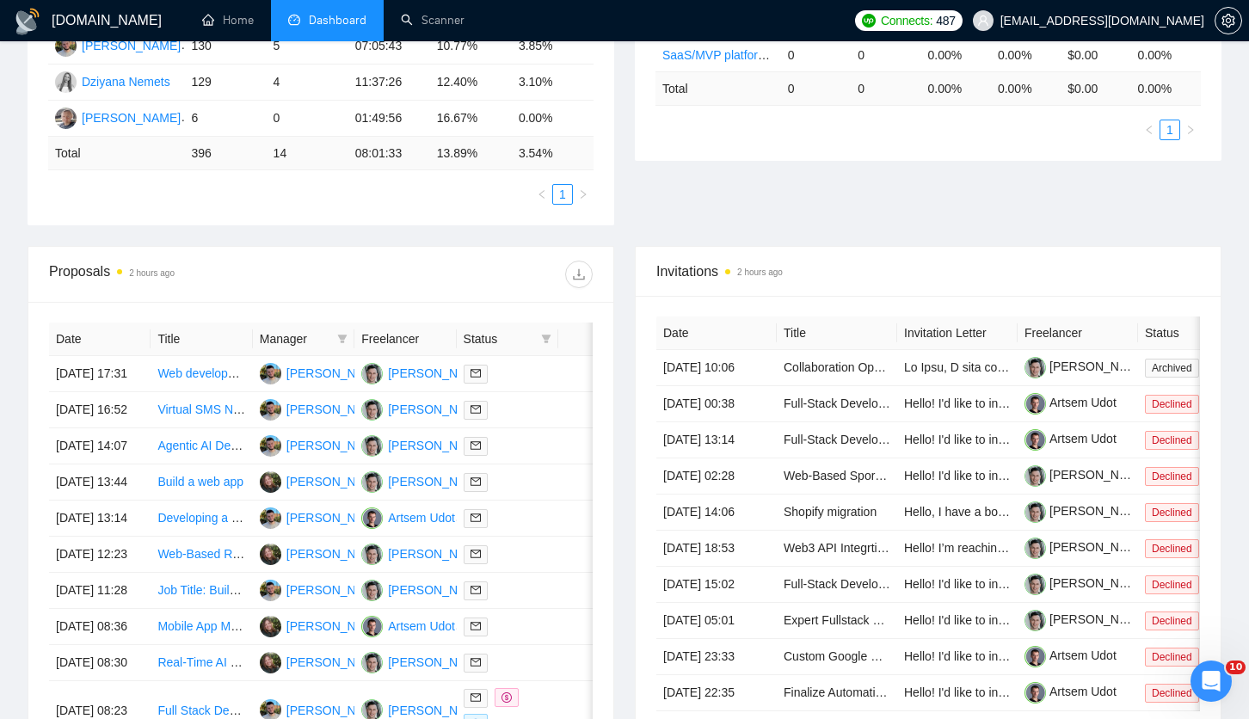
scroll to position [429, 0]
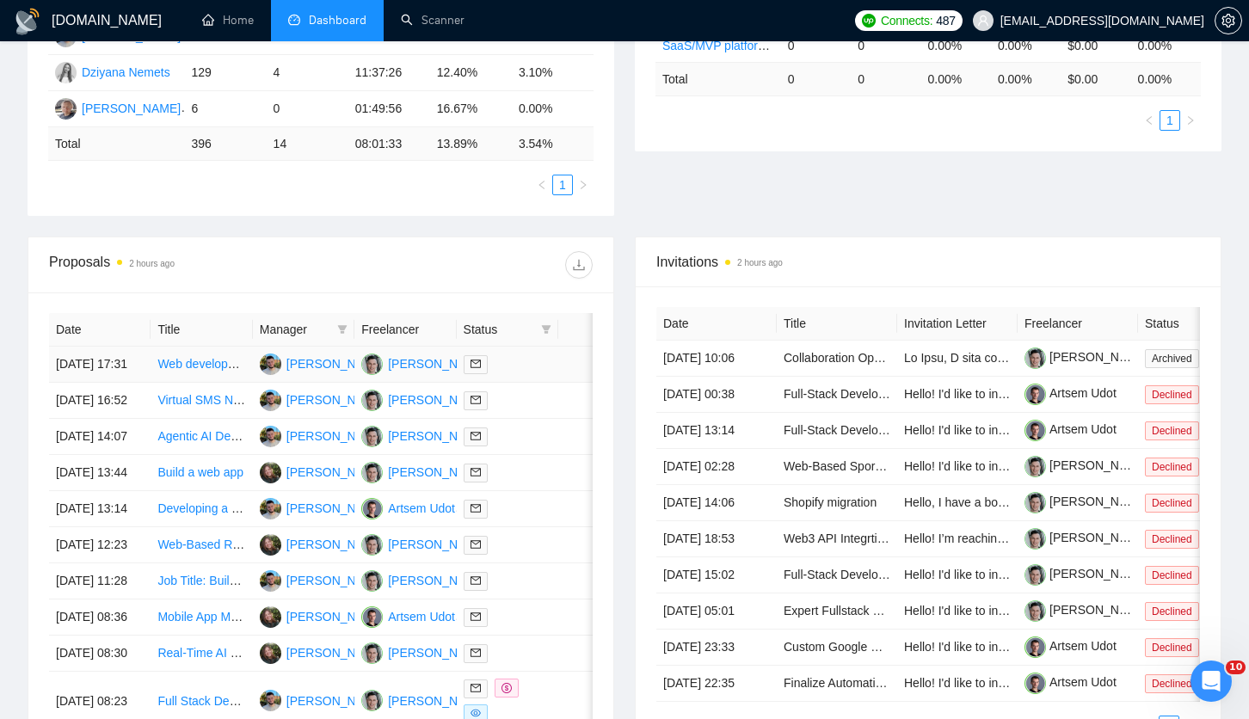
click at [541, 374] on div at bounding box center [507, 364] width 88 height 20
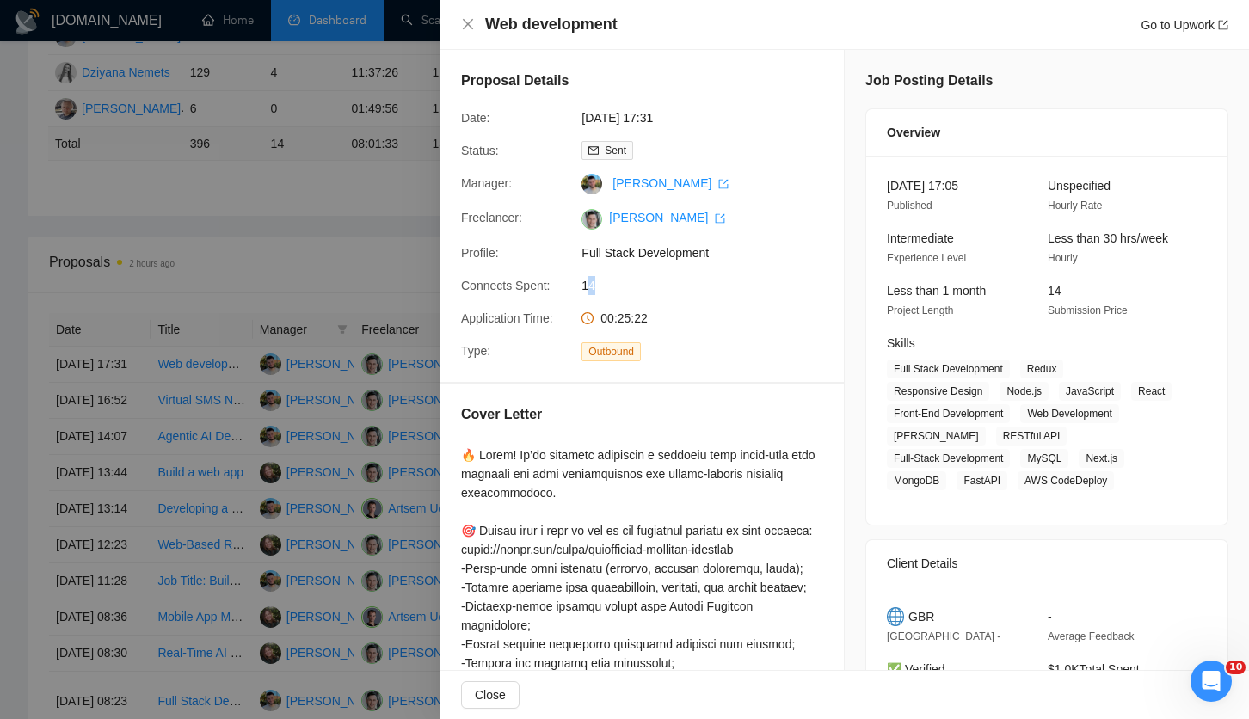
click at [660, 292] on span "14" at bounding box center [710, 285] width 258 height 19
click at [657, 291] on span "14" at bounding box center [710, 285] width 258 height 19
click at [445, 236] on div "Proposal Details Date: [DATE] 17:31 Status: Sent Manager: [PERSON_NAME] Freelan…" at bounding box center [641, 216] width 403 height 332
click at [434, 236] on div at bounding box center [624, 359] width 1249 height 719
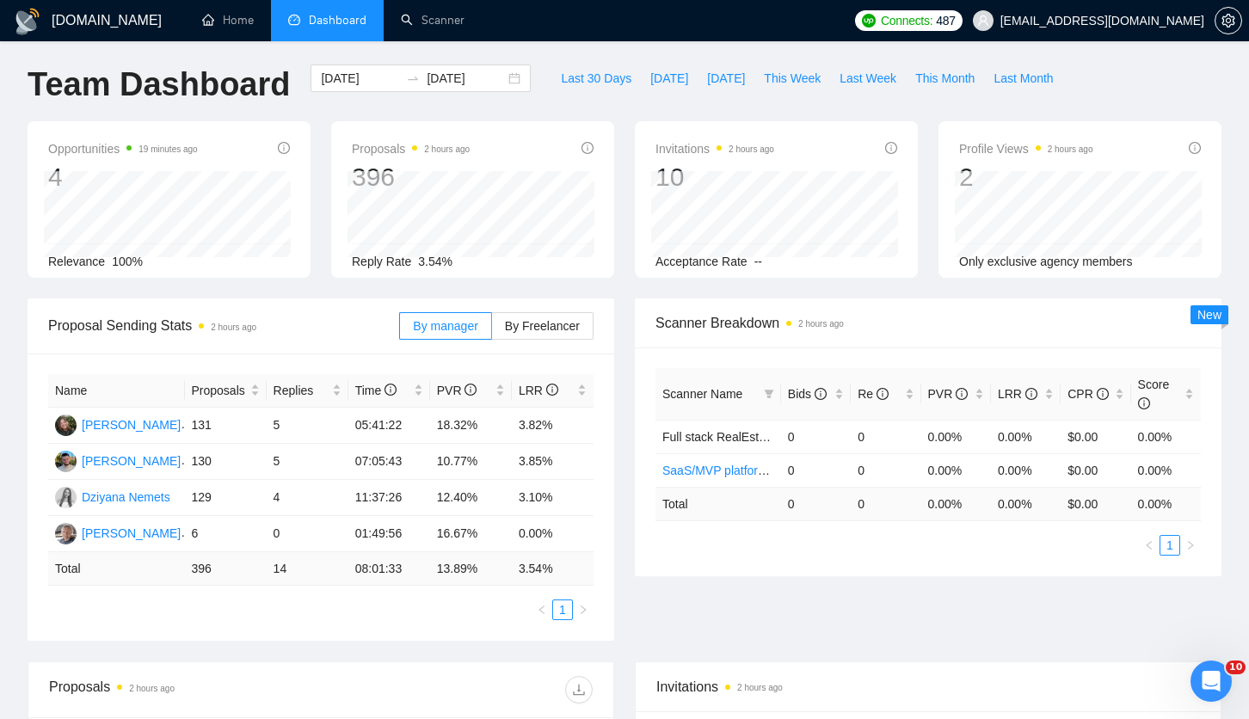
scroll to position [0, 0]
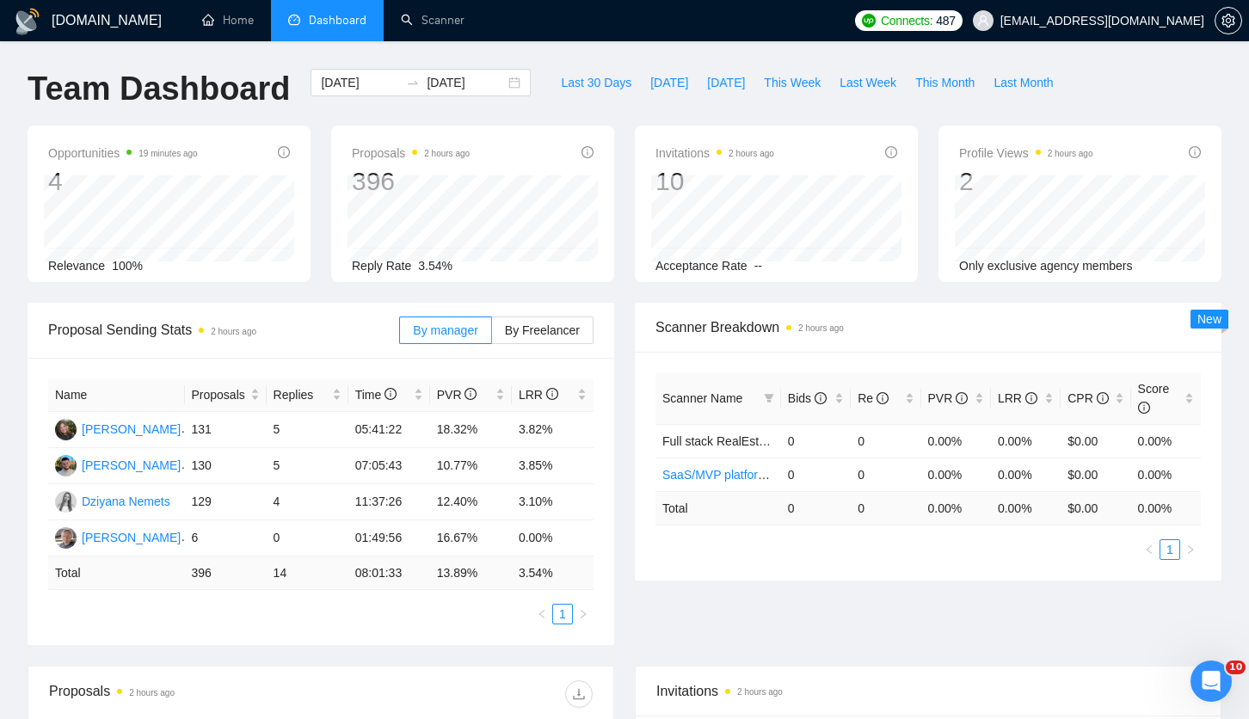
click at [633, 222] on div "Invitations 2 hours ago 10 [DATE] Artsem Udot 2 Acceptance Rate --" at bounding box center [776, 204] width 304 height 156
click at [624, 43] on div "[DOMAIN_NAME] Home Dashboard Scanner Connects: 487 [EMAIL_ADDRESS][DOMAIN_NAME]…" at bounding box center [624, 684] width 1249 height 1369
